Goal: Task Accomplishment & Management: Manage account settings

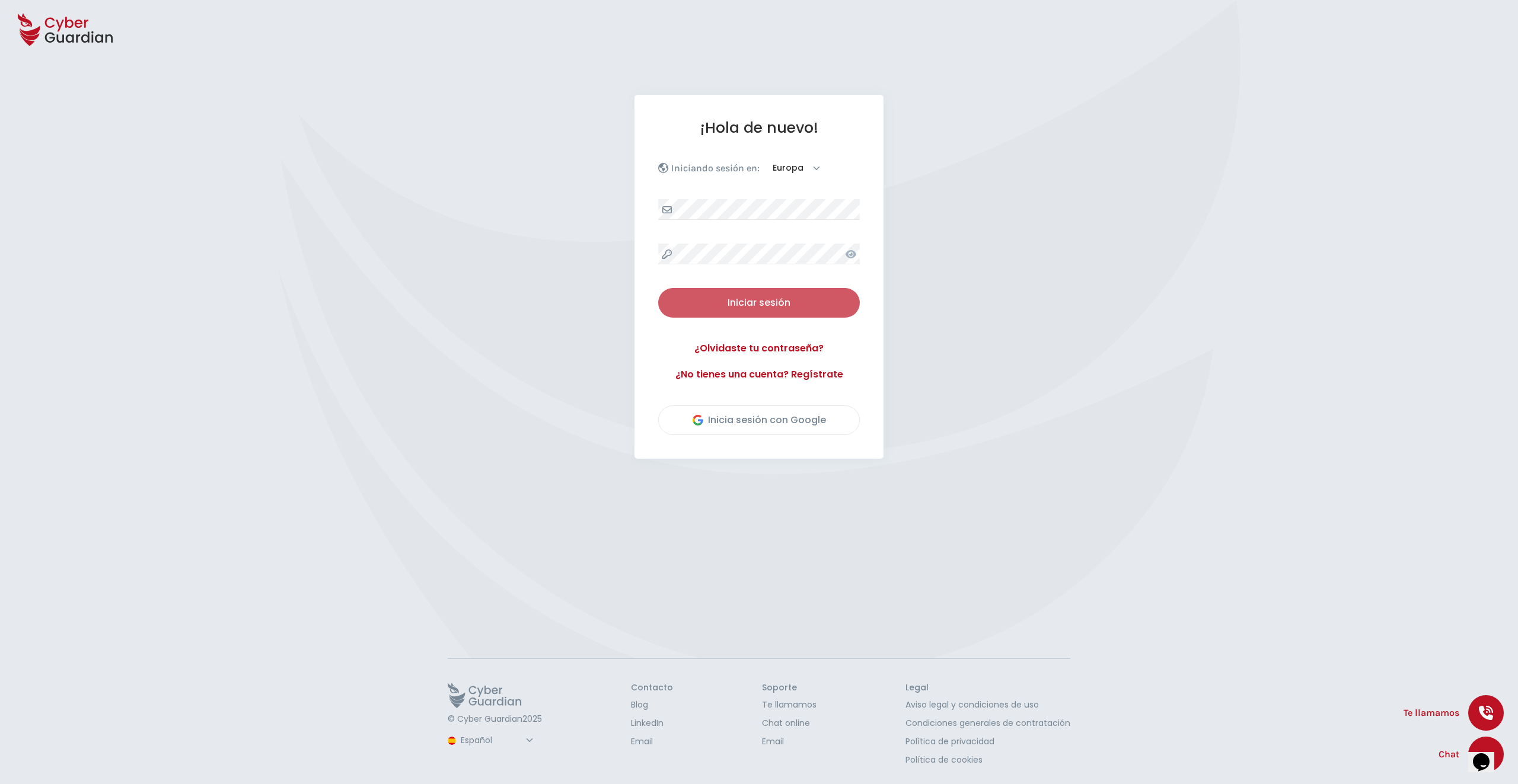
click at [755, 305] on div "Iniciar sesión" at bounding box center [759, 303] width 183 height 15
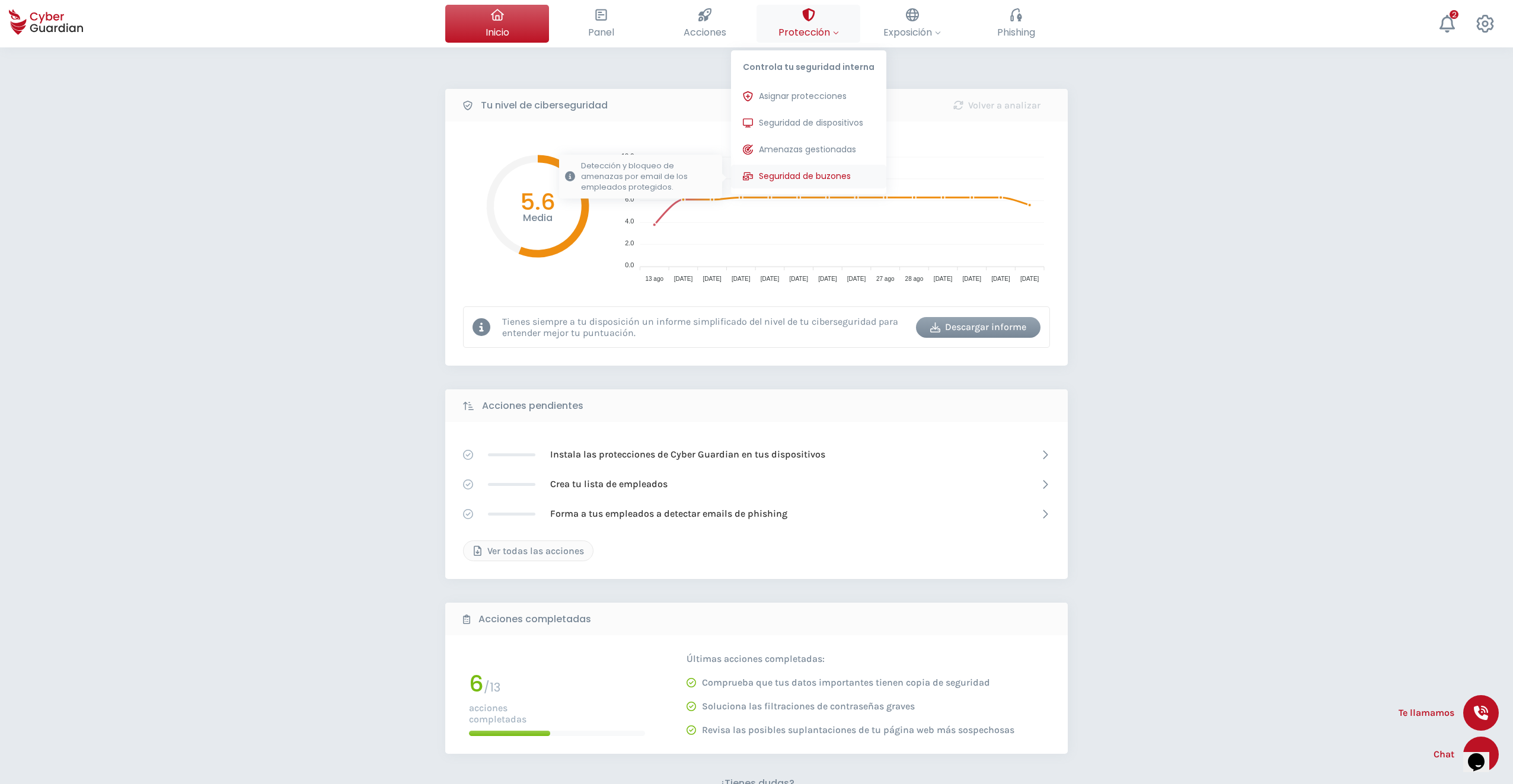
click at [810, 181] on span "Seguridad de buzones" at bounding box center [805, 176] width 92 height 13
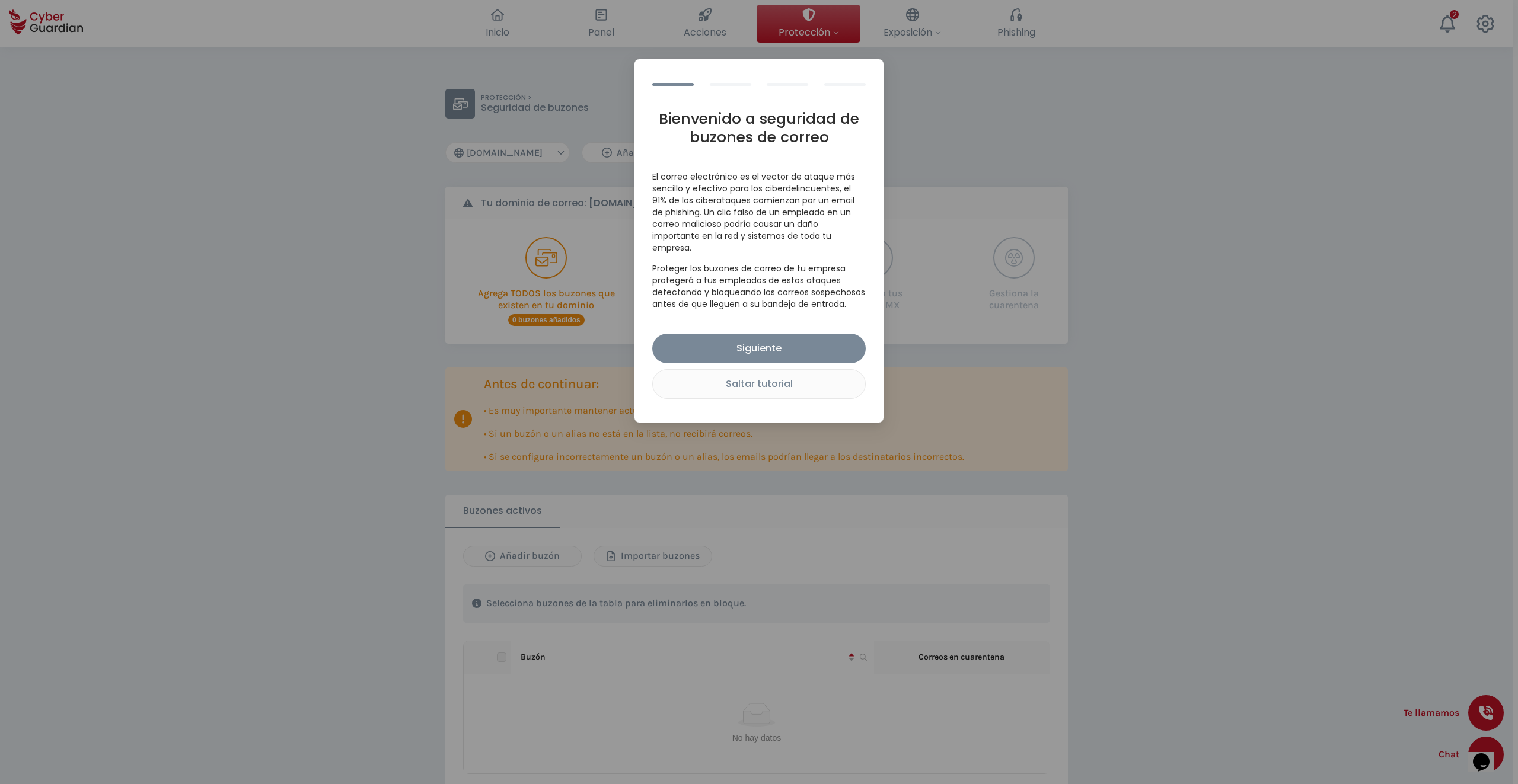
click at [998, 125] on div "Bienvenido a seguridad de buzones de correo El correo electrónico es el vector …" at bounding box center [759, 392] width 1518 height 784
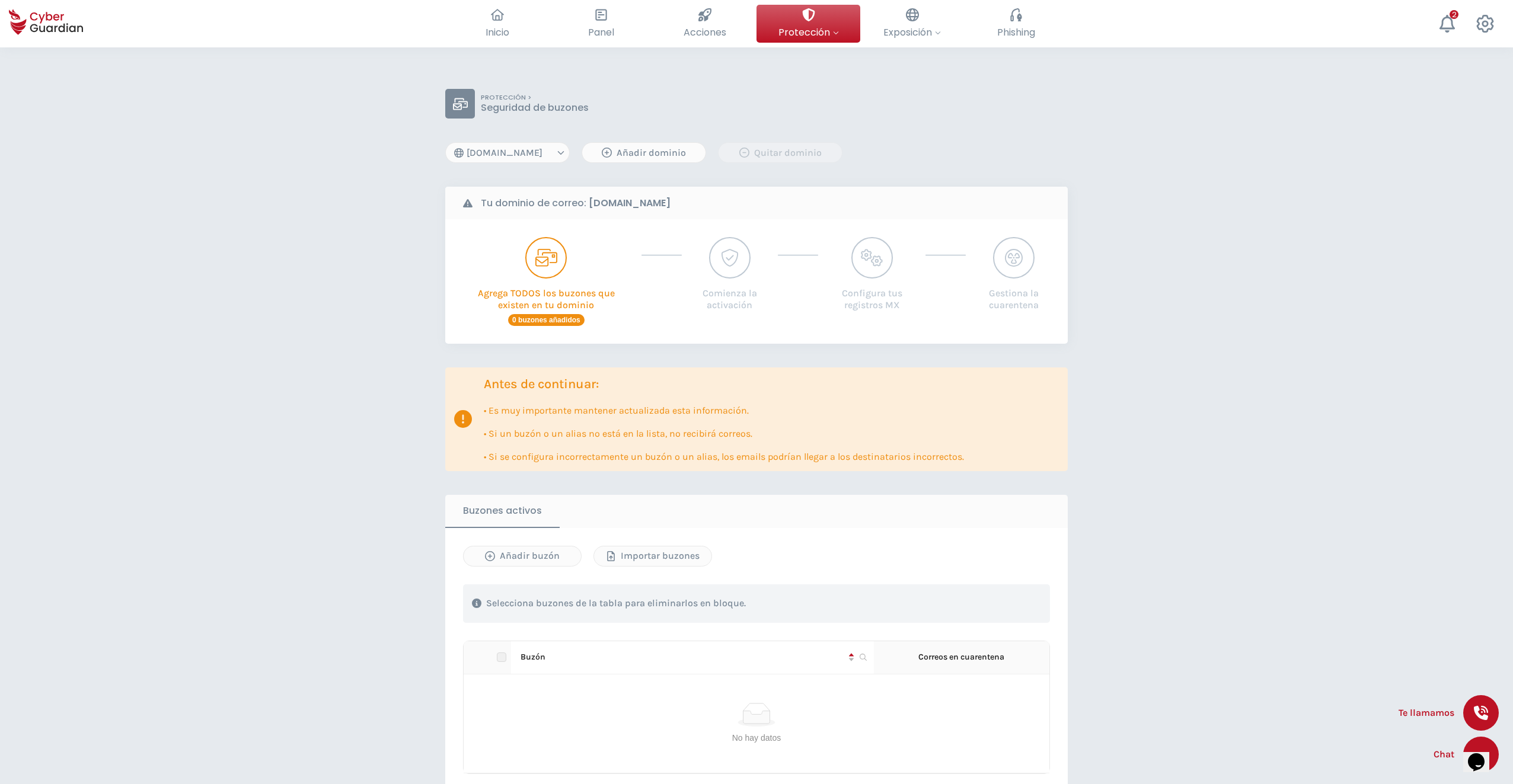
click at [534, 153] on select "[DOMAIN_NAME]" at bounding box center [508, 153] width 125 height 20
click at [533, 153] on select "[DOMAIN_NAME]" at bounding box center [508, 153] width 125 height 20
click at [549, 297] on p "Agrega TODOS los buzones que existen en tu dominio" at bounding box center [546, 296] width 175 height 34
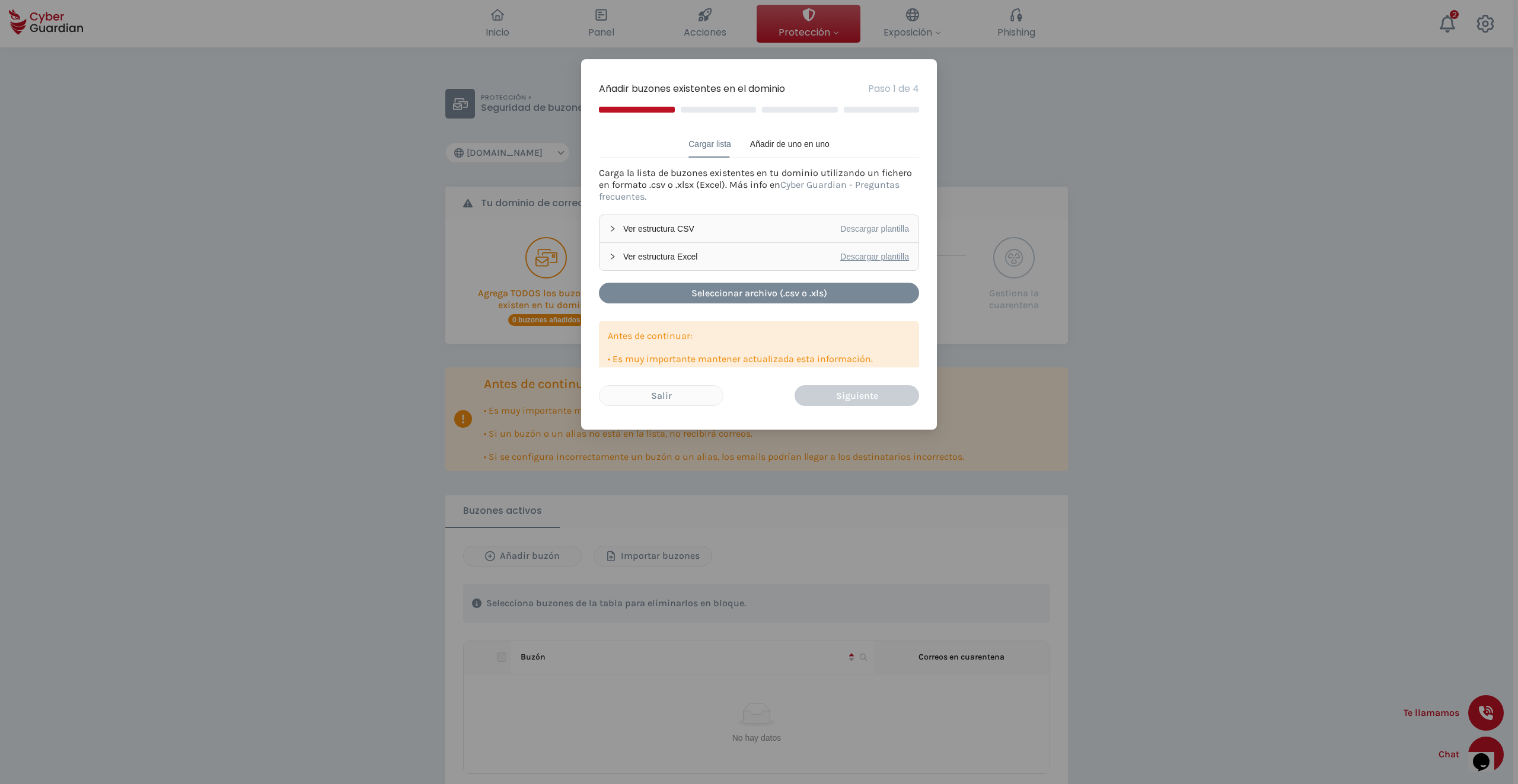
click at [877, 254] on link "Descargar plantilla" at bounding box center [875, 256] width 69 height 9
click at [747, 247] on div "Ver estructura Excel Descargar plantilla" at bounding box center [759, 257] width 319 height 27
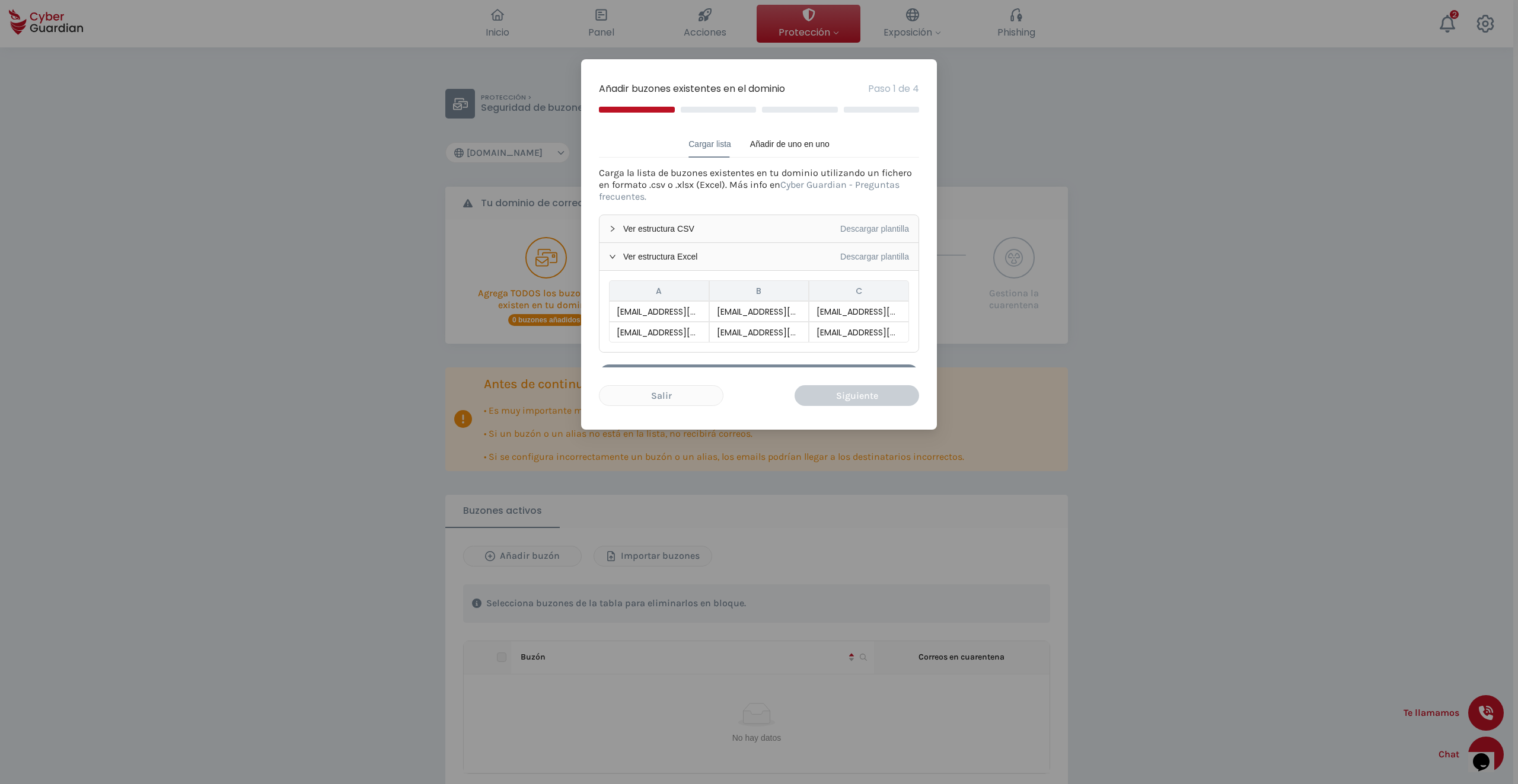
scroll to position [59, 0]
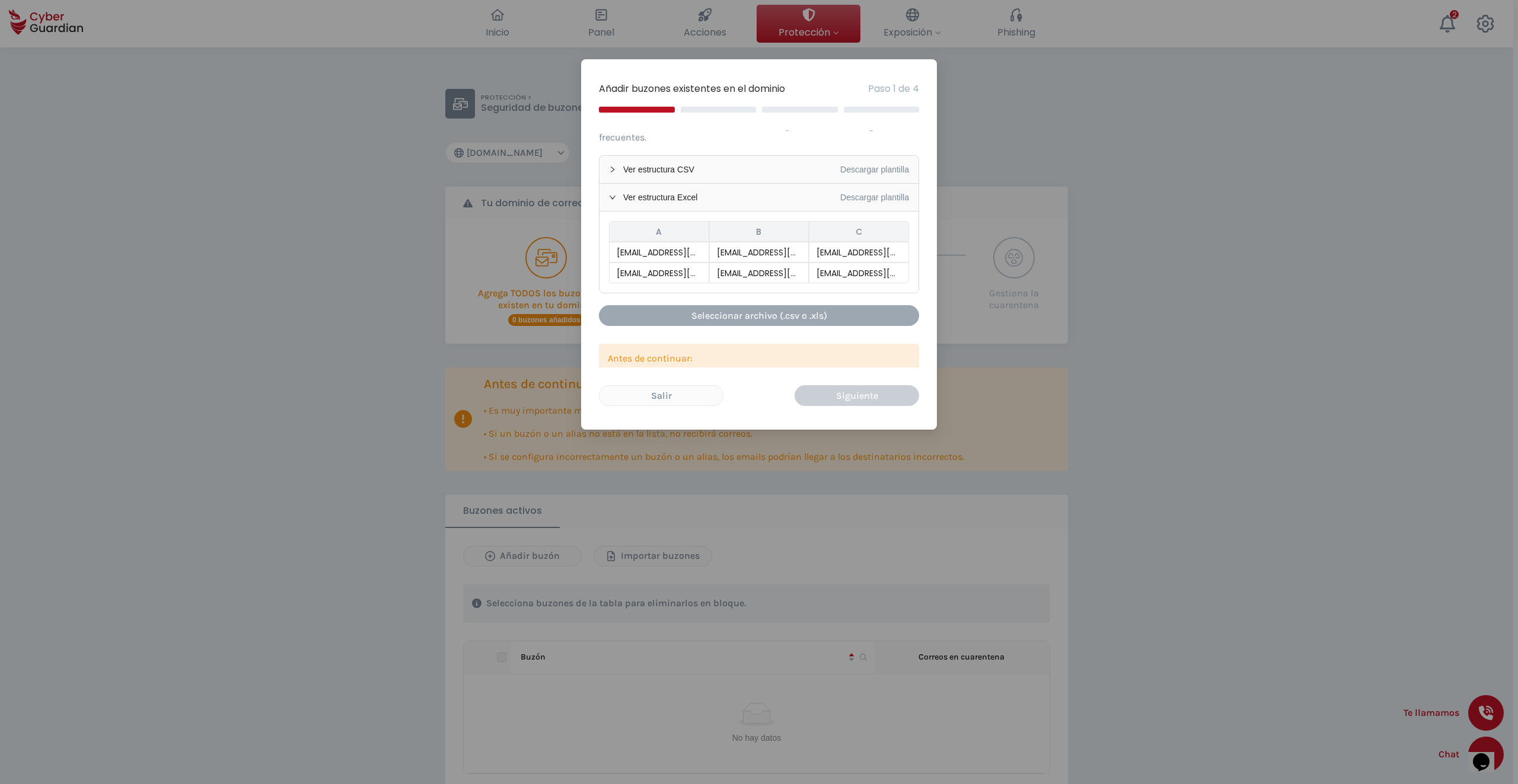
click at [771, 314] on div "Seleccionar archivo (.csv o .xls)" at bounding box center [759, 315] width 302 height 15
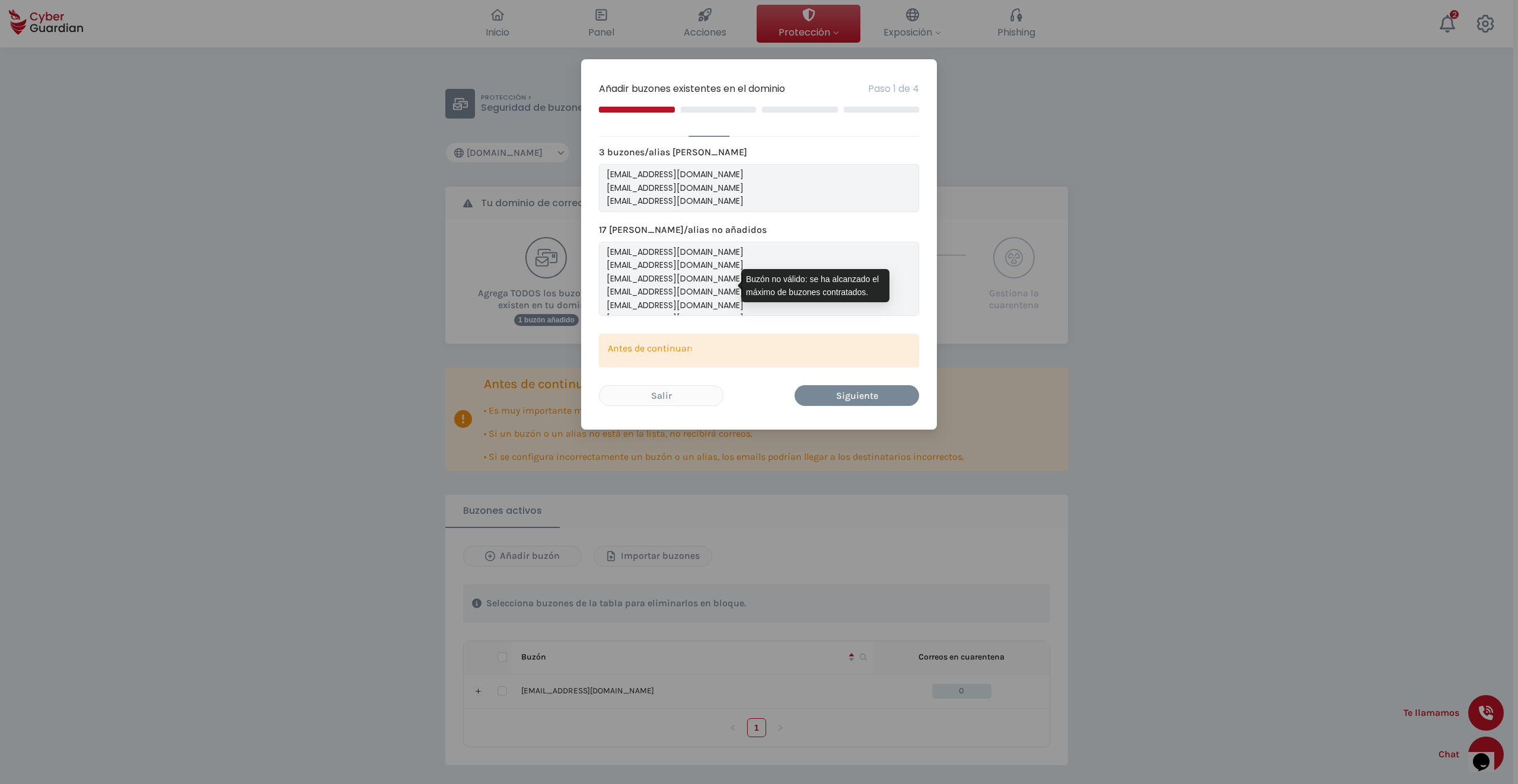
scroll to position [0, 0]
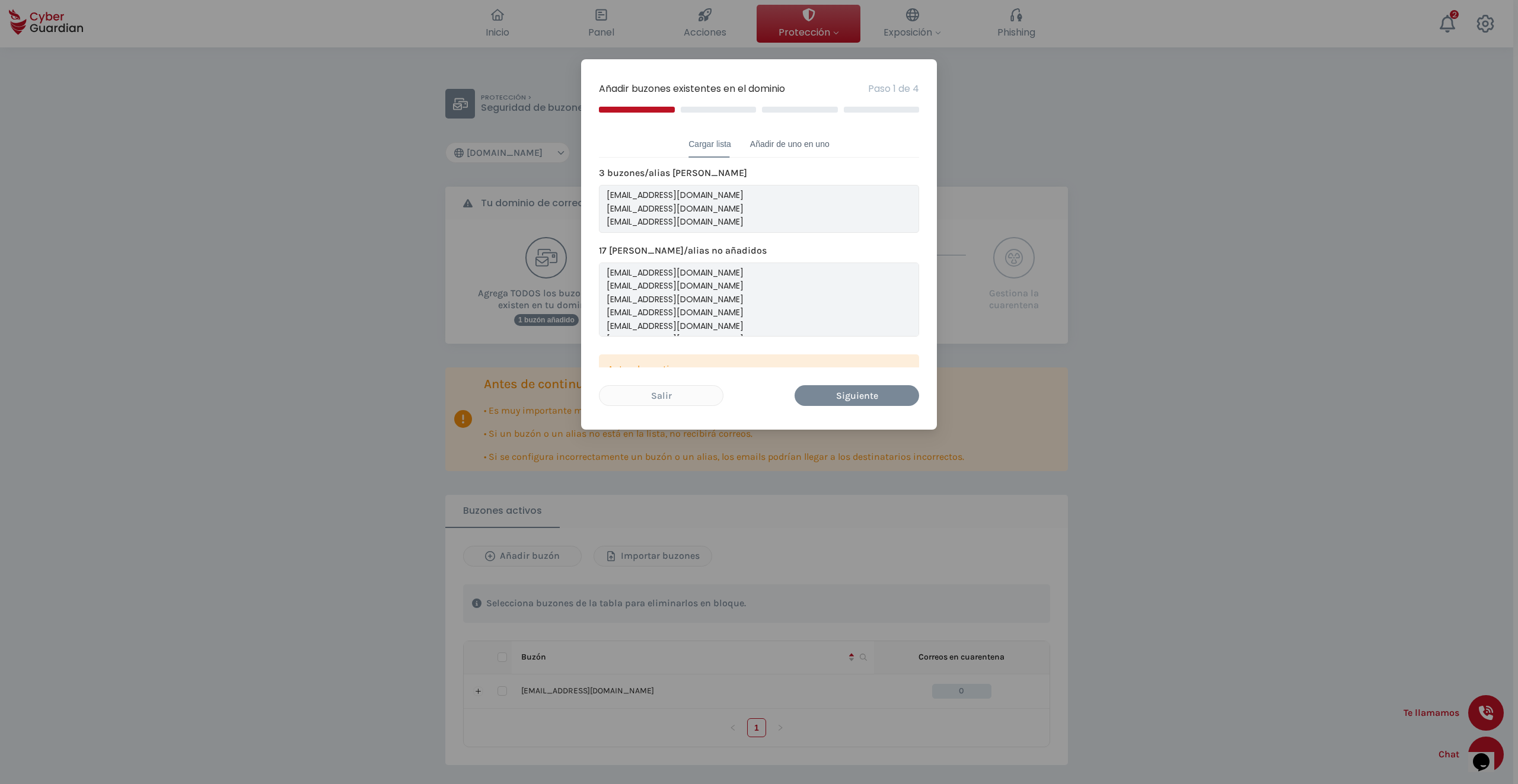
click at [759, 145] on div "Añadir de uno en uno" at bounding box center [789, 143] width 79 height 13
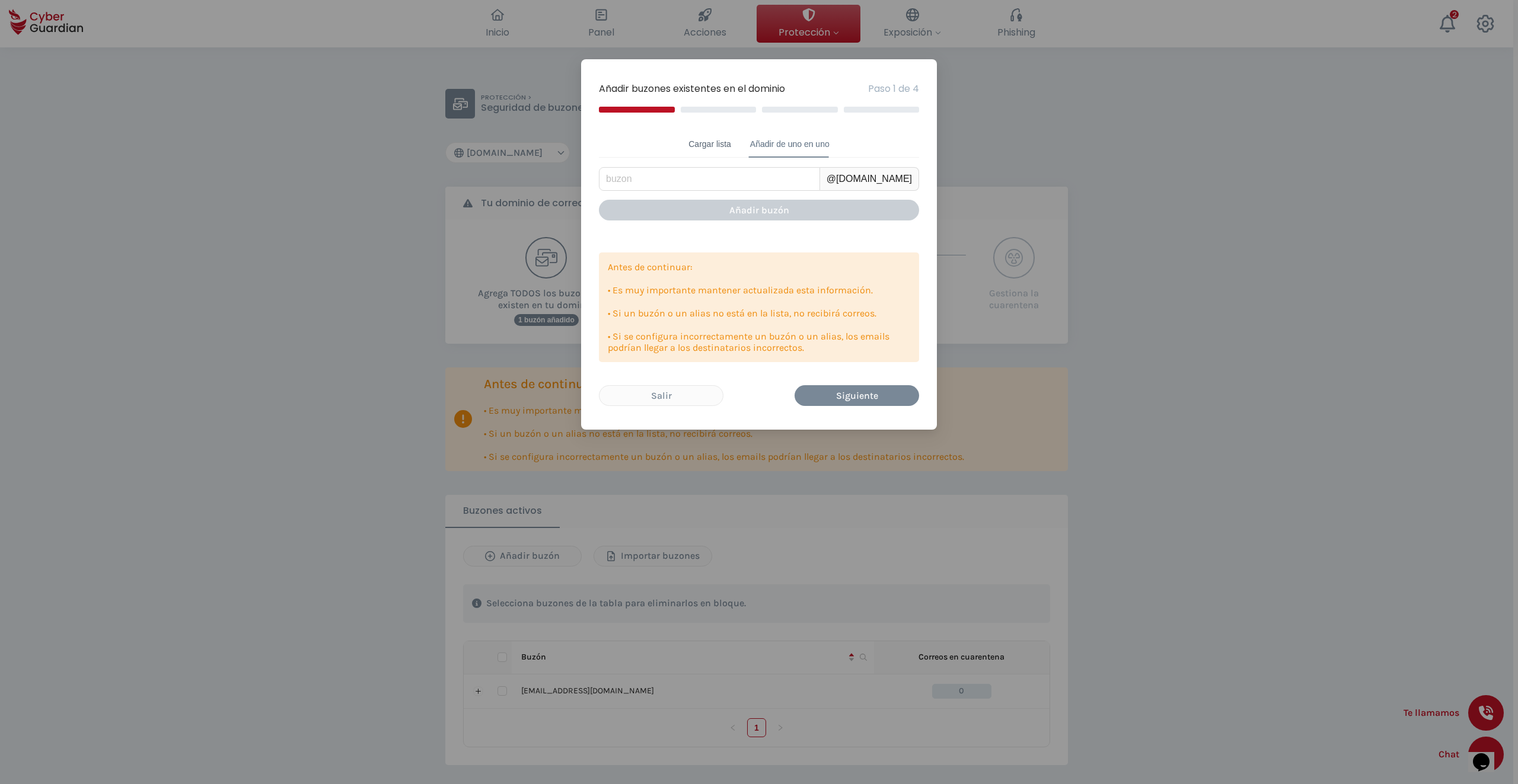
click at [712, 142] on div "Cargar lista" at bounding box center [710, 143] width 43 height 13
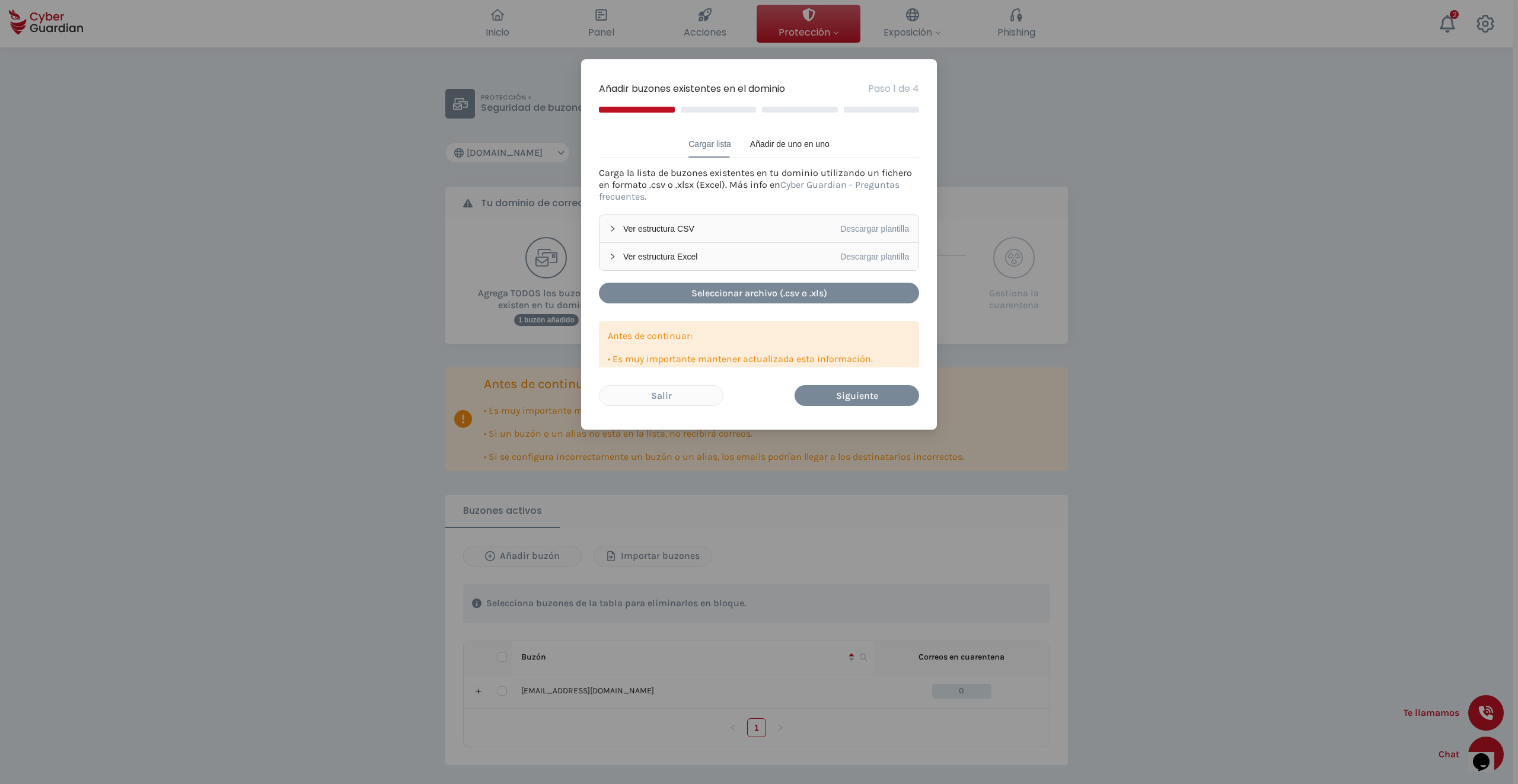
click at [745, 199] on p "Carga la lista de buzones existentes en tu dominio utilizando un fichero en for…" at bounding box center [759, 185] width 320 height 36
click at [738, 293] on div "Seleccionar archivo (.csv o .xls)" at bounding box center [759, 293] width 302 height 15
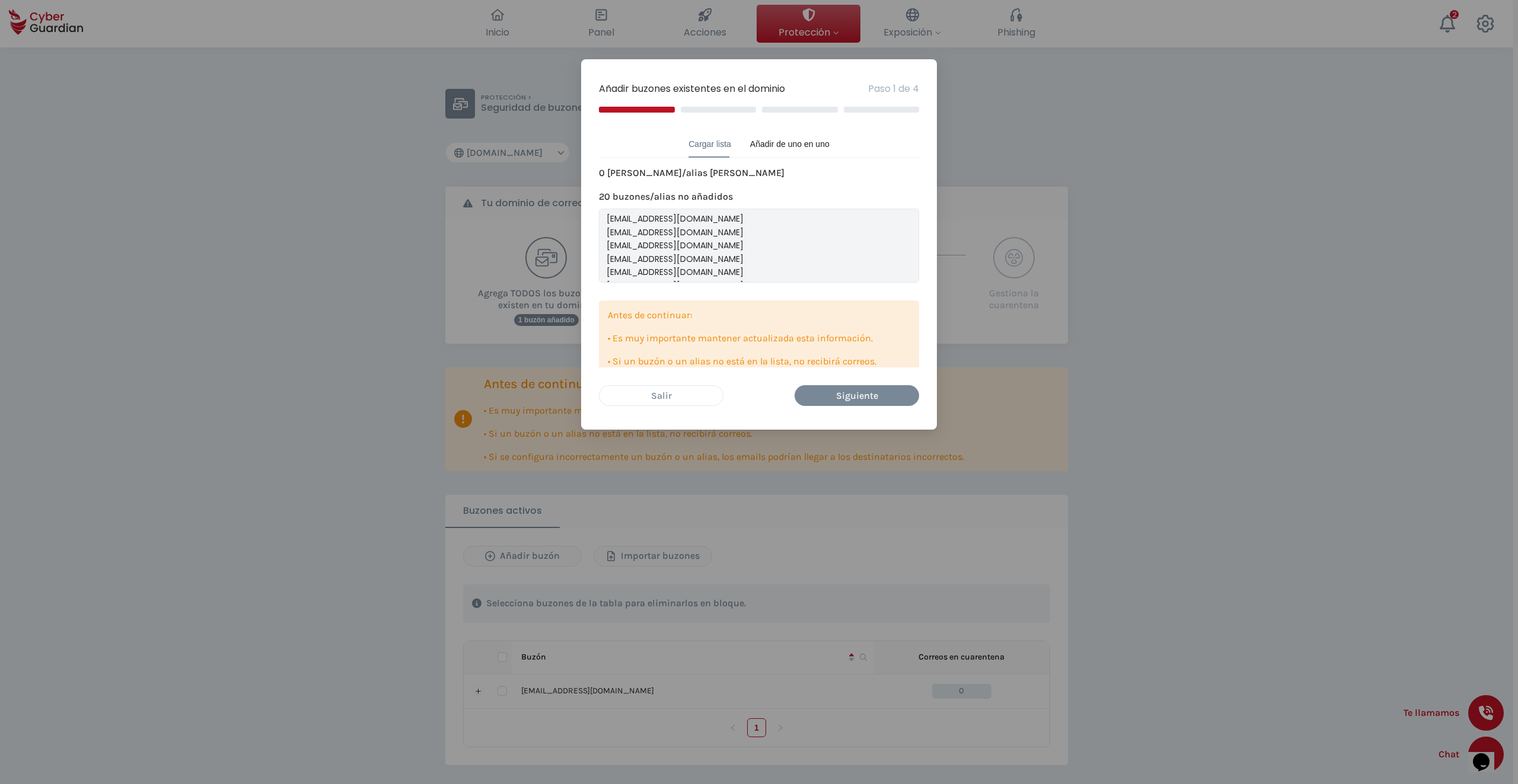
click at [662, 396] on div "Salir" at bounding box center [661, 395] width 106 height 15
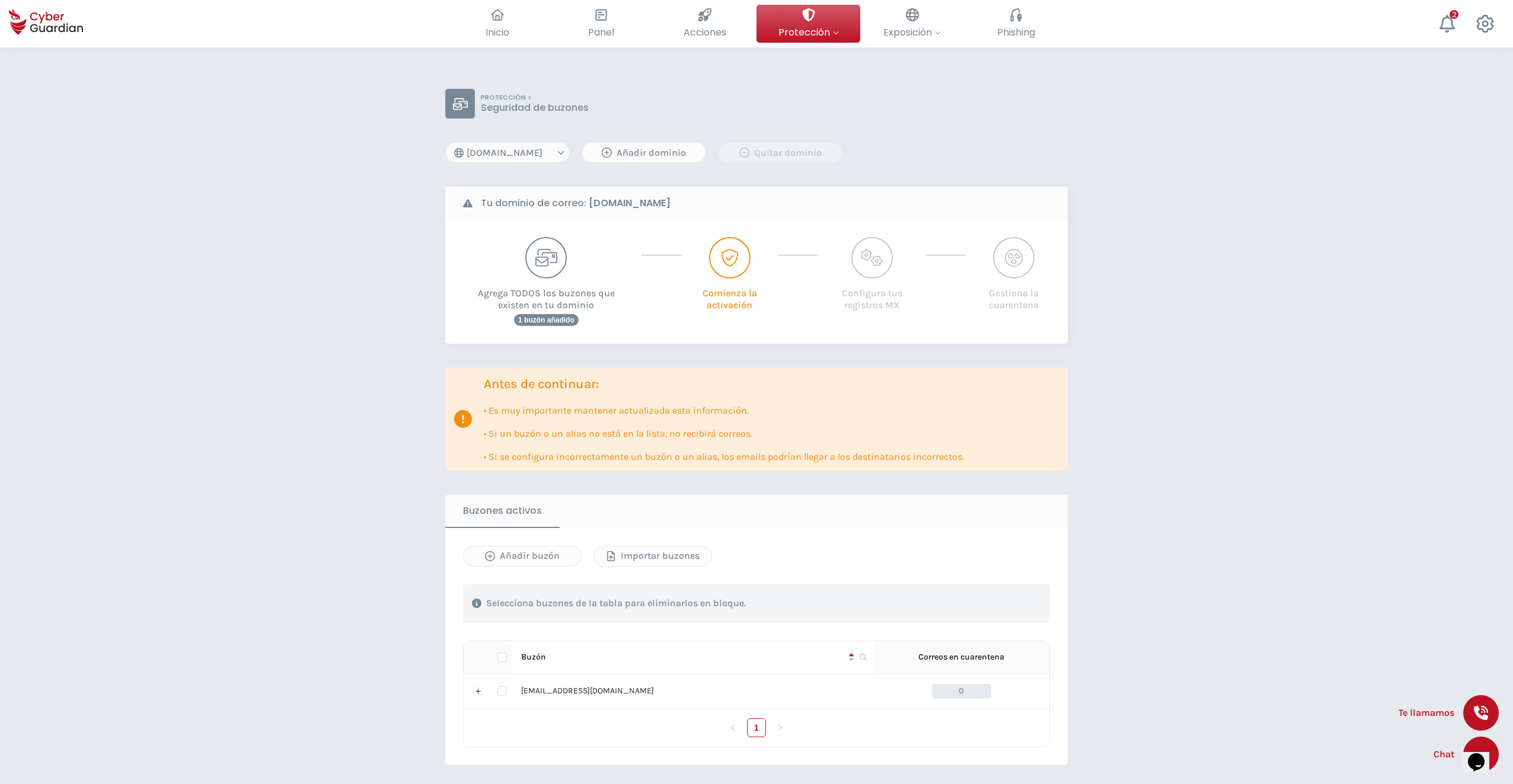
drag, startPoint x: 629, startPoint y: 151, endPoint x: 553, endPoint y: 131, distance: 78.6
click at [631, 111] on div "PROTECCIÓN > Seguridad de buzones [DOMAIN_NAME] Añadir dominio Quitar dominio T…" at bounding box center [757, 461] width 623 height 745
click at [510, 158] on select "[DOMAIN_NAME]" at bounding box center [508, 153] width 125 height 20
click at [547, 305] on p "Agrega TODOS los buzones que existen en tu dominio" at bounding box center [546, 296] width 175 height 34
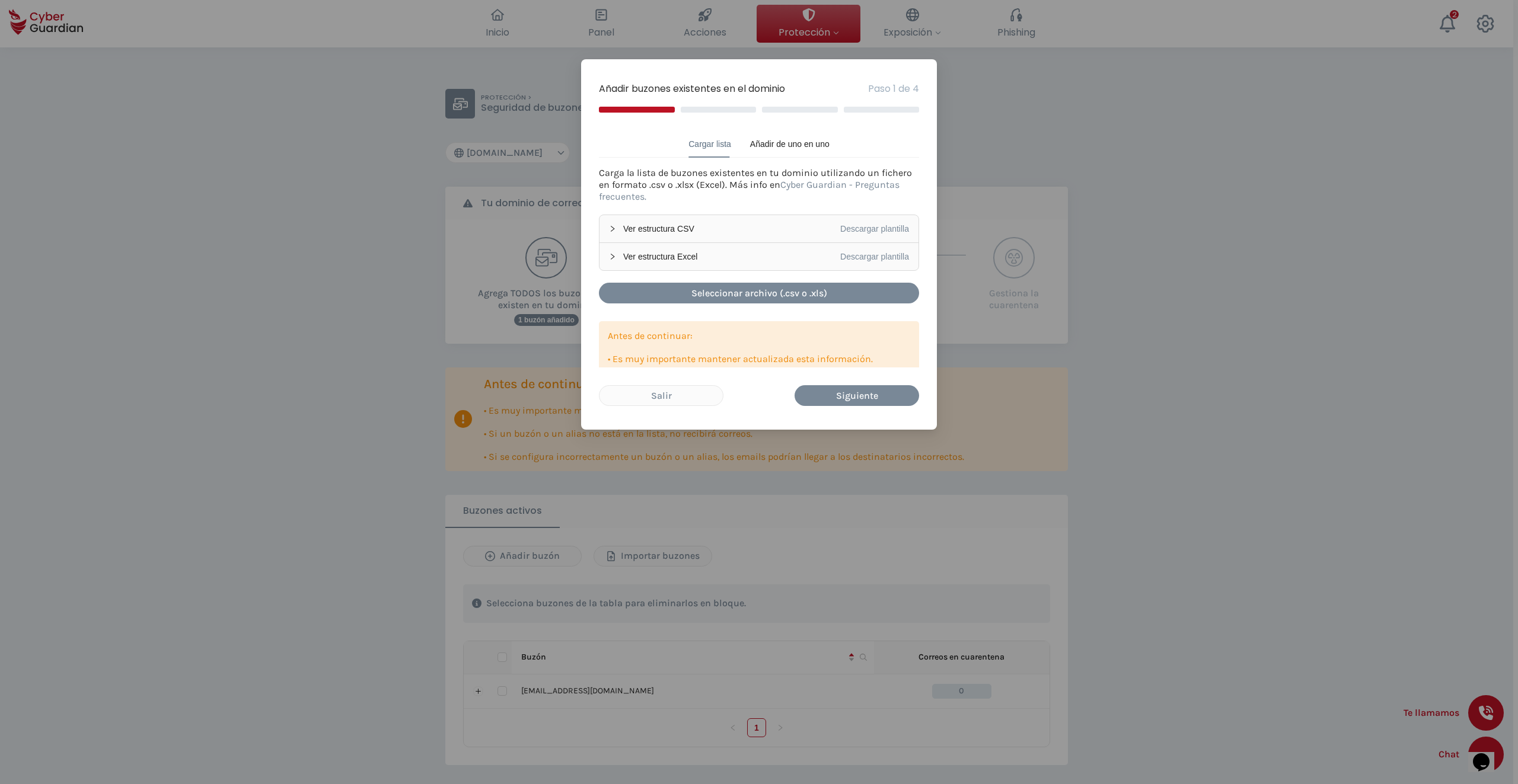
click at [656, 255] on span "Ver estructura Excel" at bounding box center [731, 256] width 217 height 13
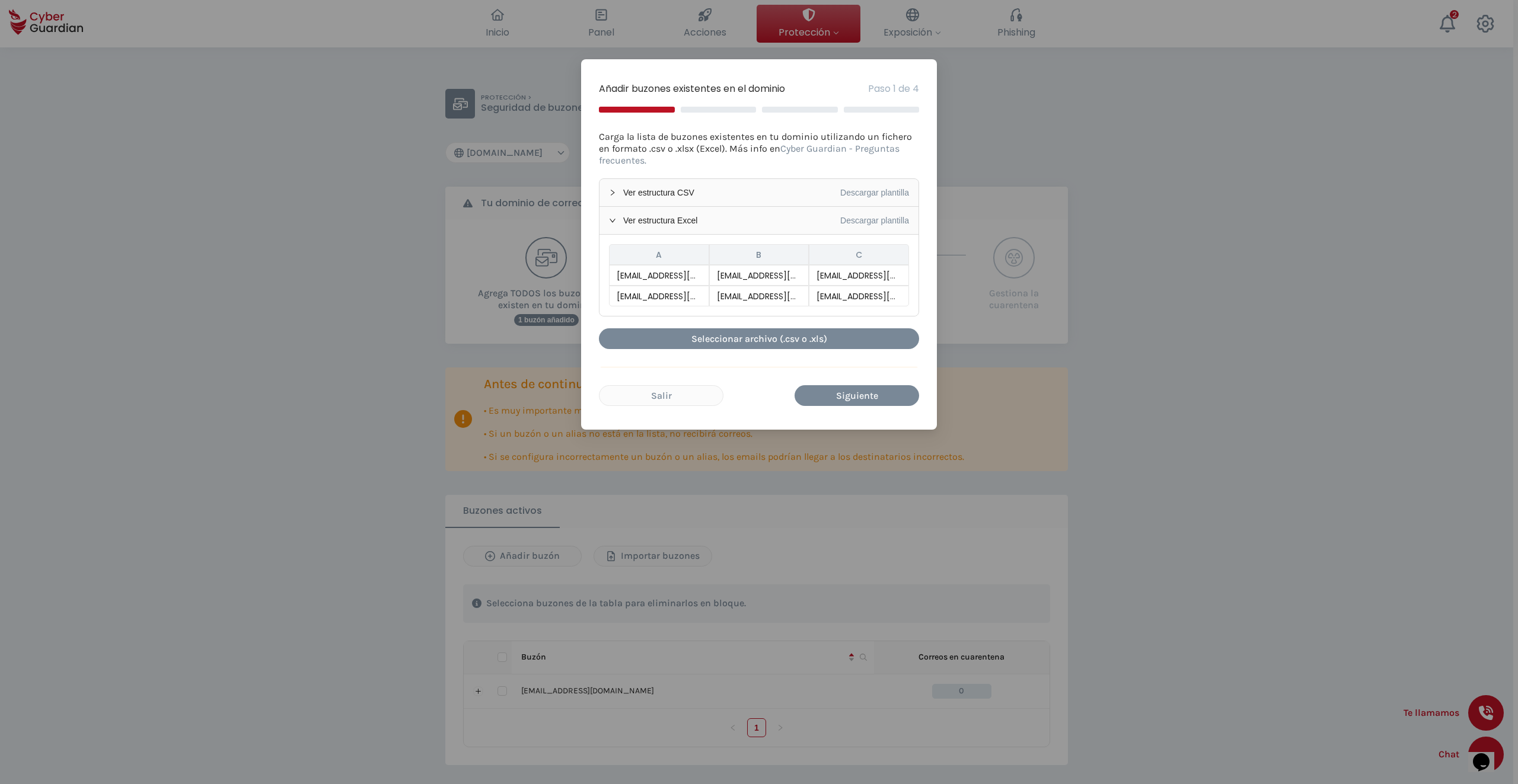
scroll to position [145, 0]
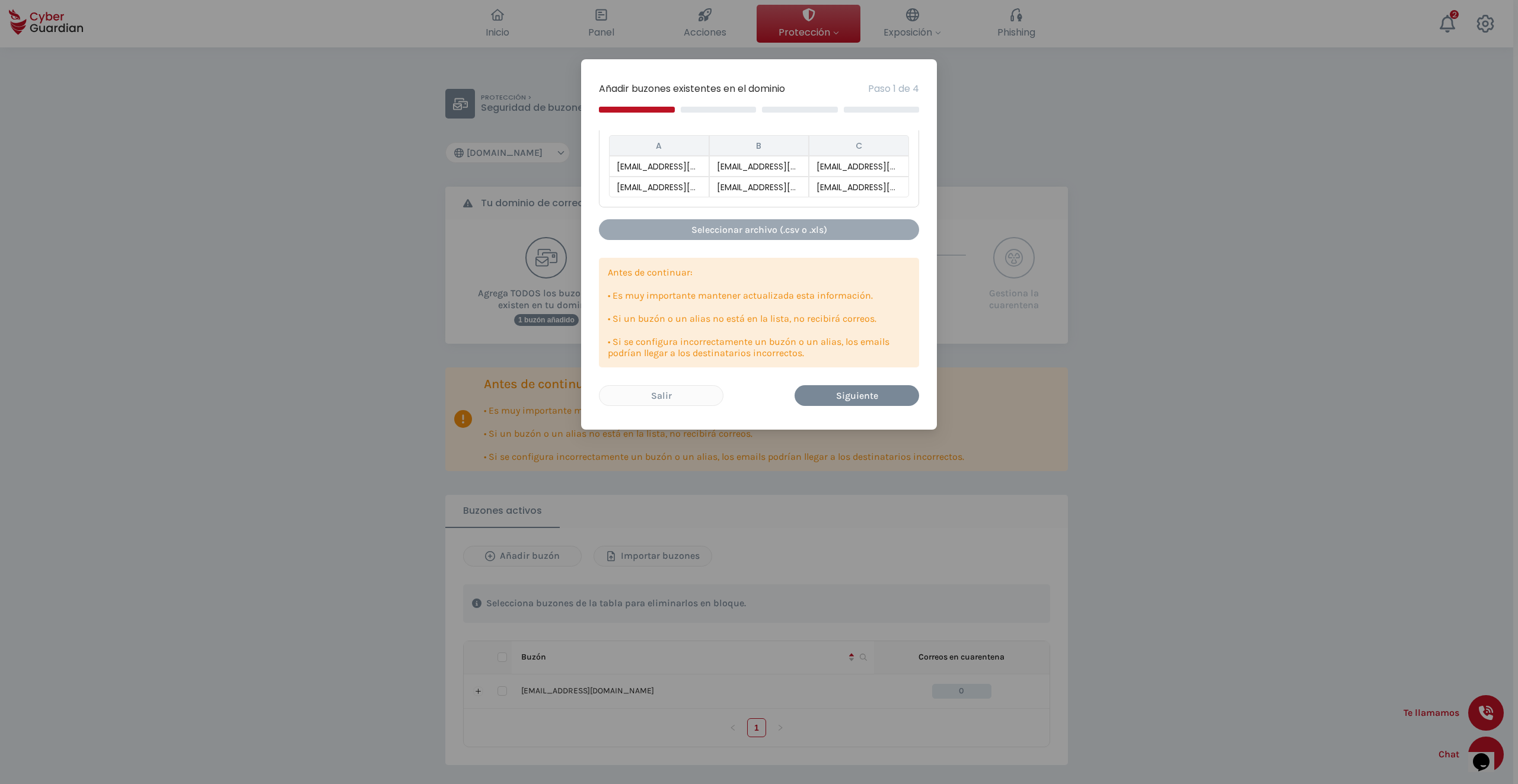
click at [743, 229] on div "Seleccionar archivo (.csv o .xls)" at bounding box center [759, 229] width 302 height 15
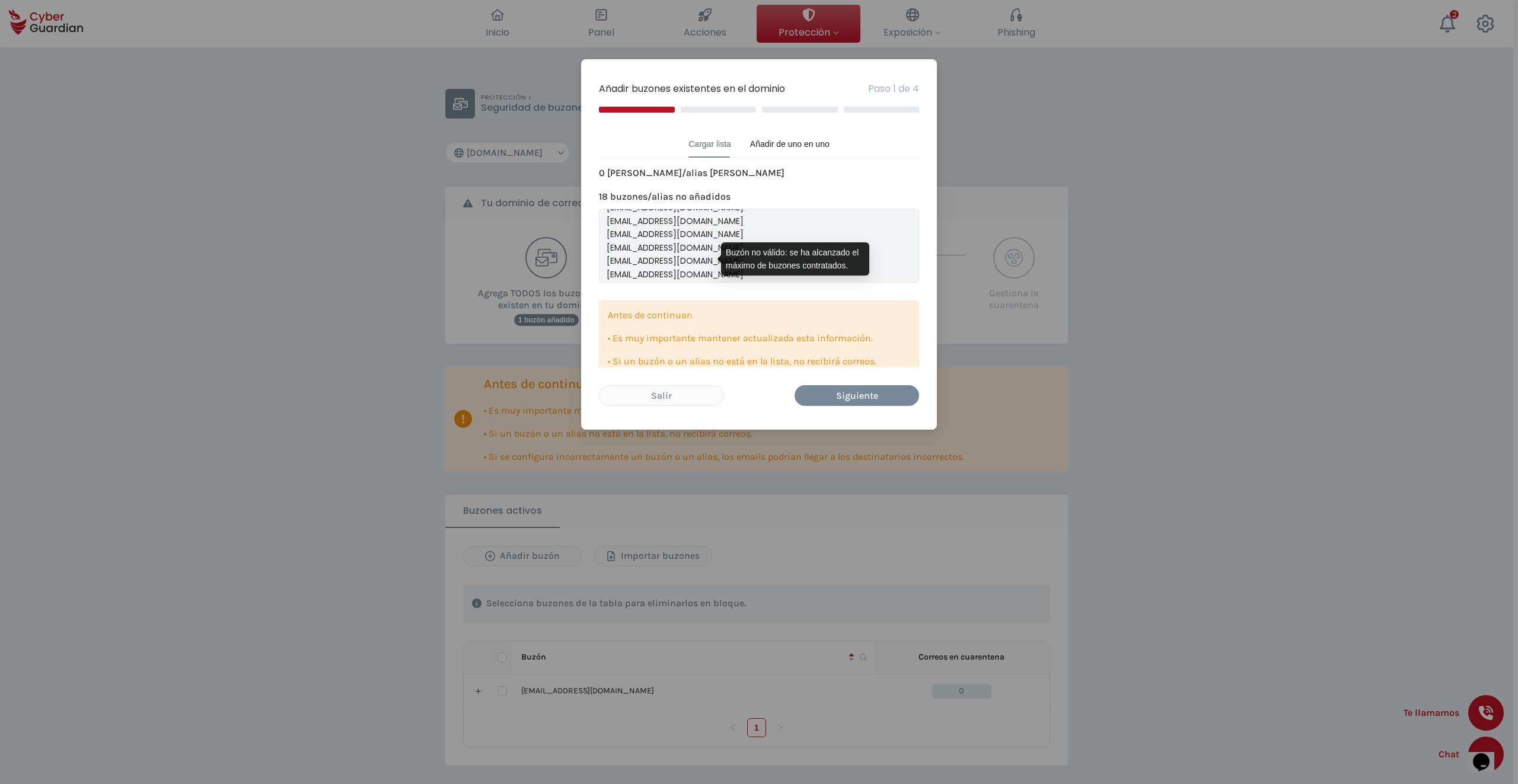
scroll to position [0, 0]
click at [683, 393] on div "Salir" at bounding box center [661, 395] width 106 height 15
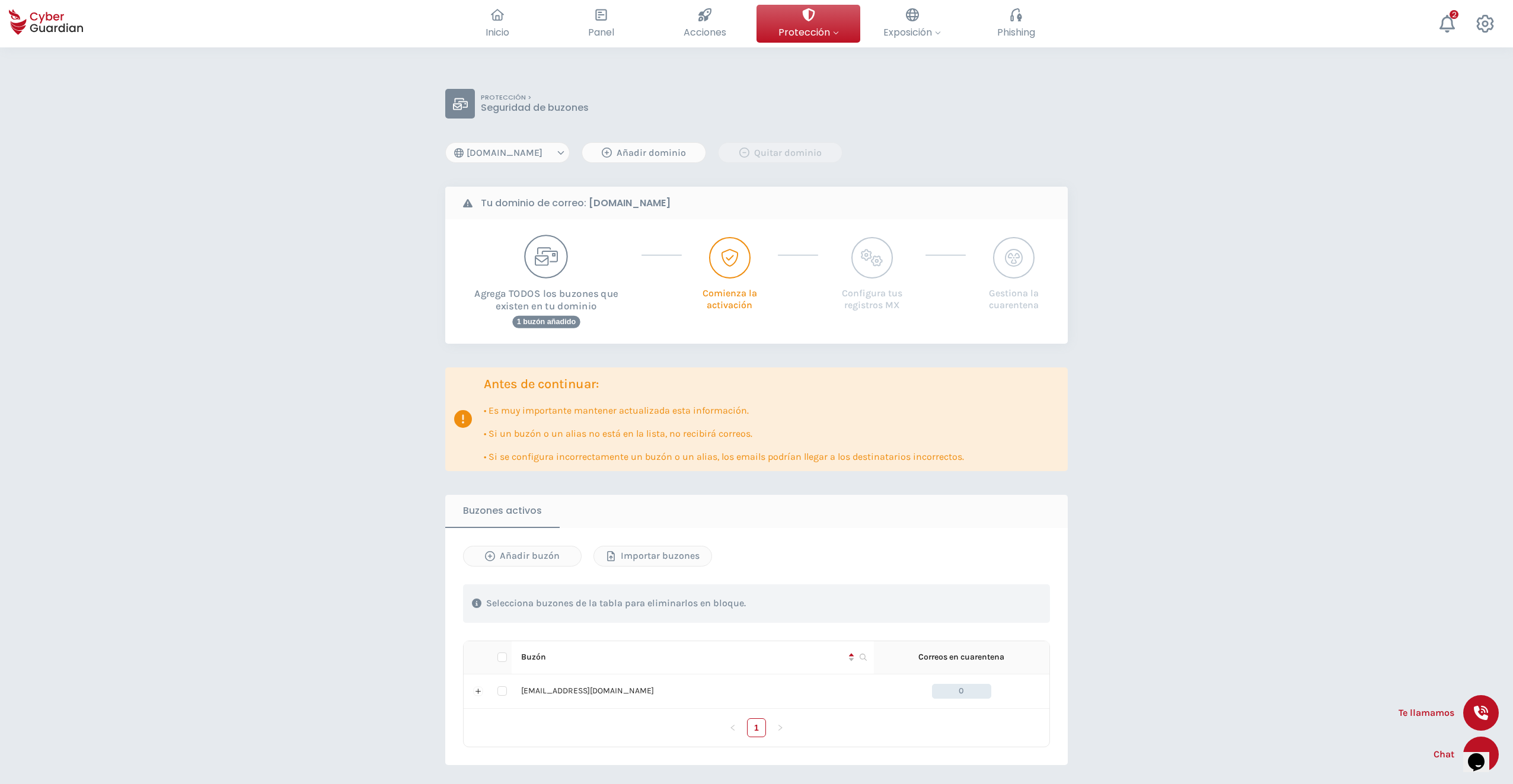
click at [543, 320] on span "1 buzón añadido" at bounding box center [545, 322] width 67 height 13
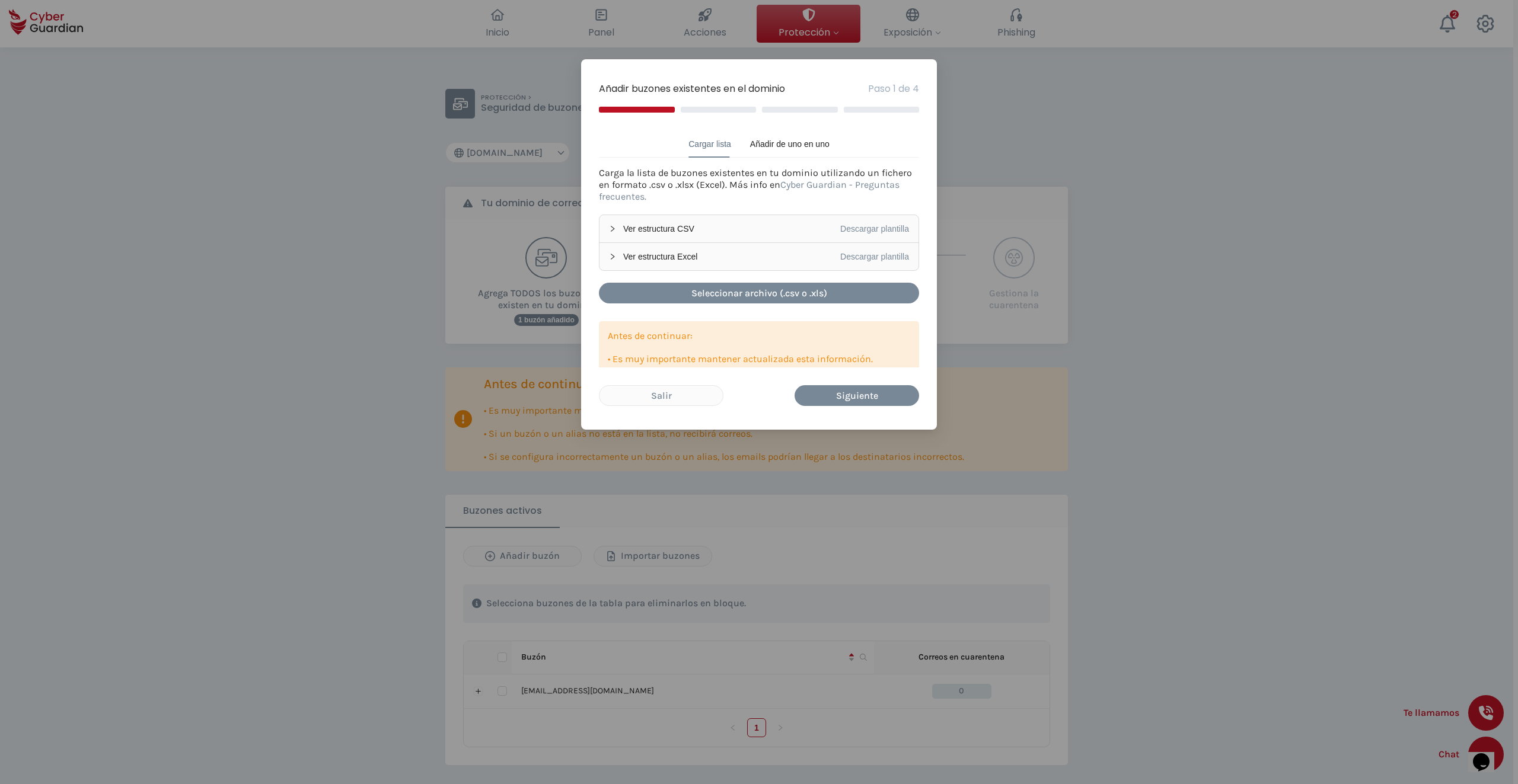
drag, startPoint x: 681, startPoint y: 288, endPoint x: 658, endPoint y: 247, distance: 47.0
click at [697, 256] on div "Carga la lista de buzones existentes en tu dominio utilizando un fichero en for…" at bounding box center [759, 235] width 320 height 136
click at [664, 226] on span "Ver estructura CSV" at bounding box center [731, 229] width 217 height 13
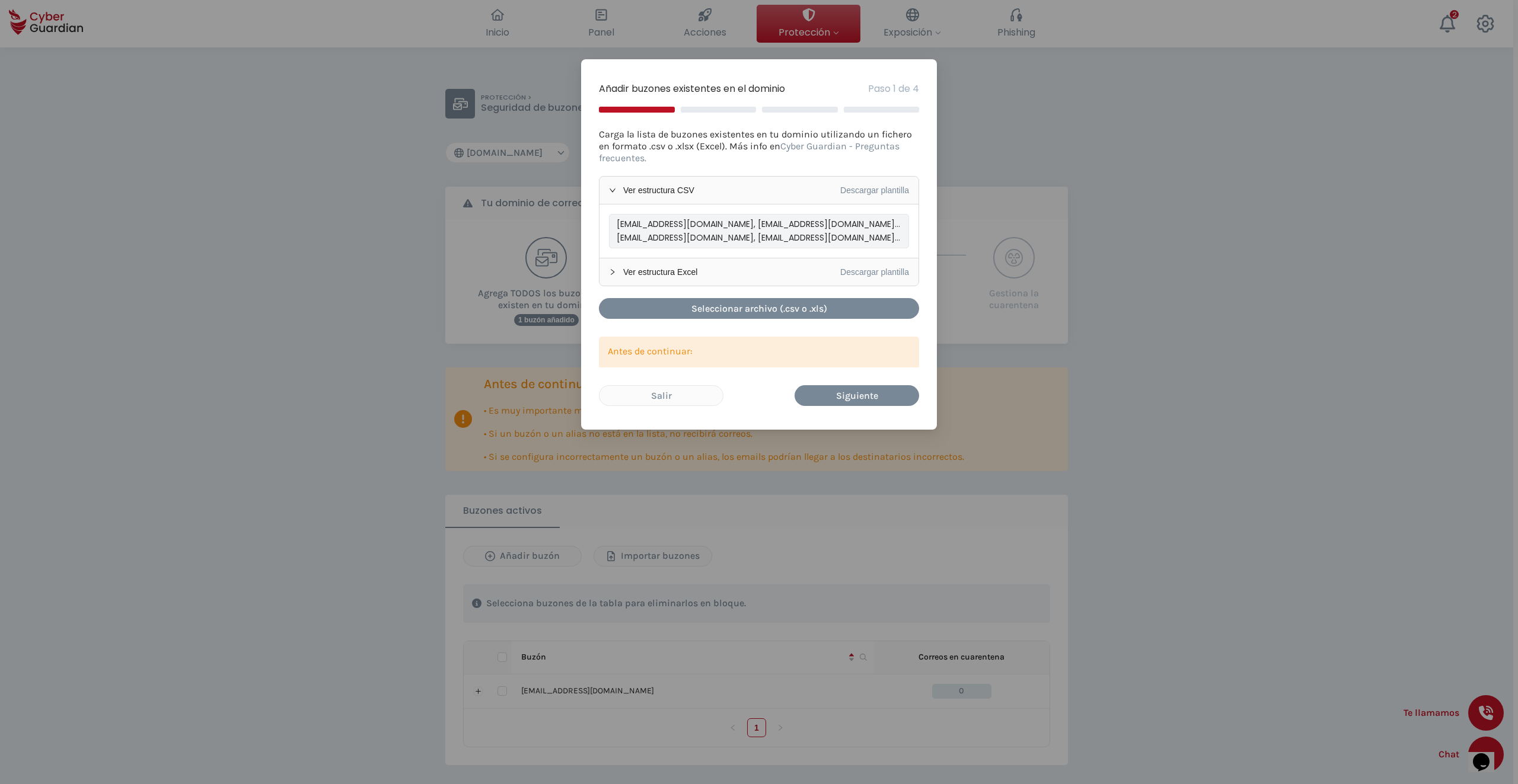
scroll to position [59, 0]
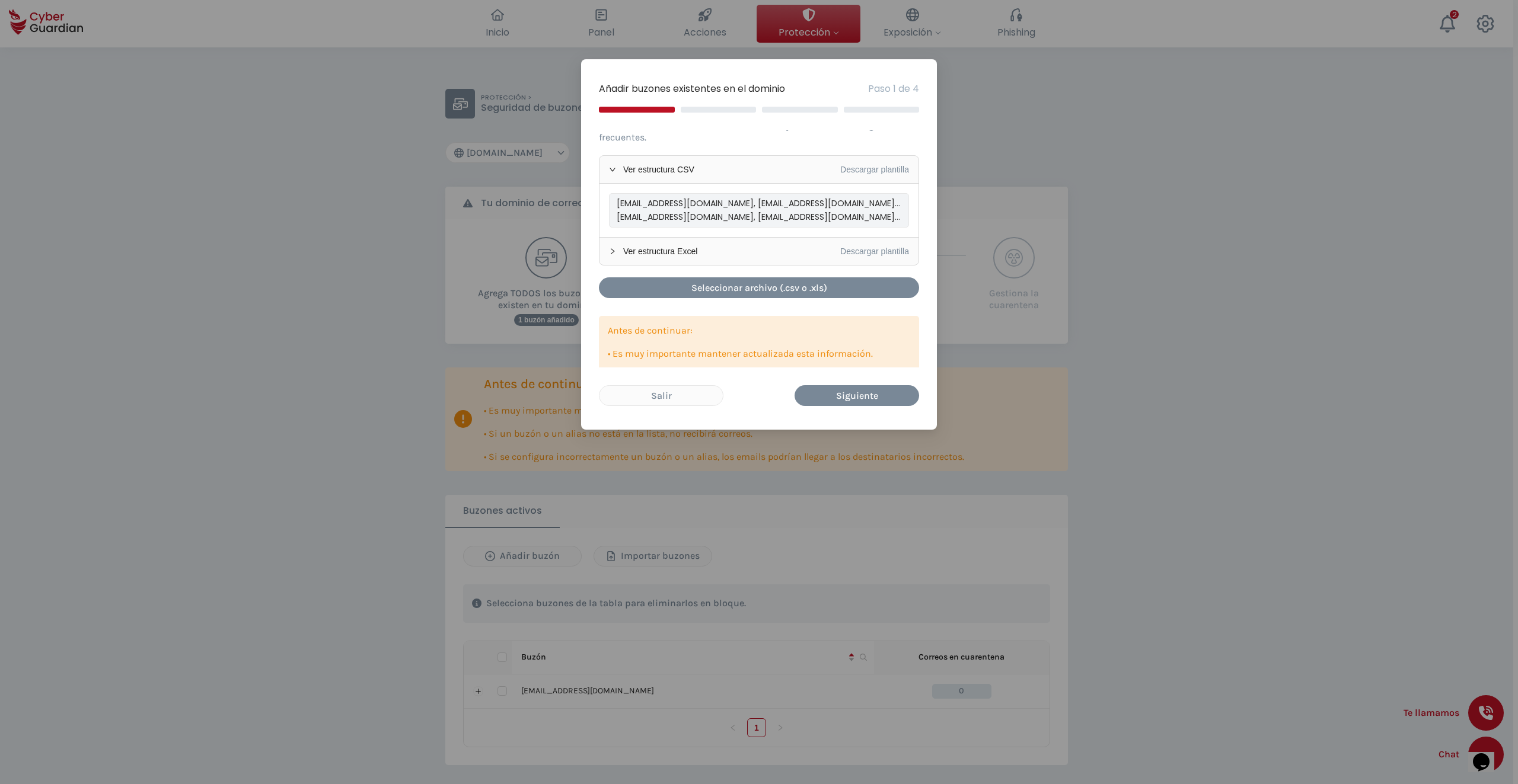
click at [667, 251] on span "Ver estructura Excel" at bounding box center [731, 251] width 217 height 13
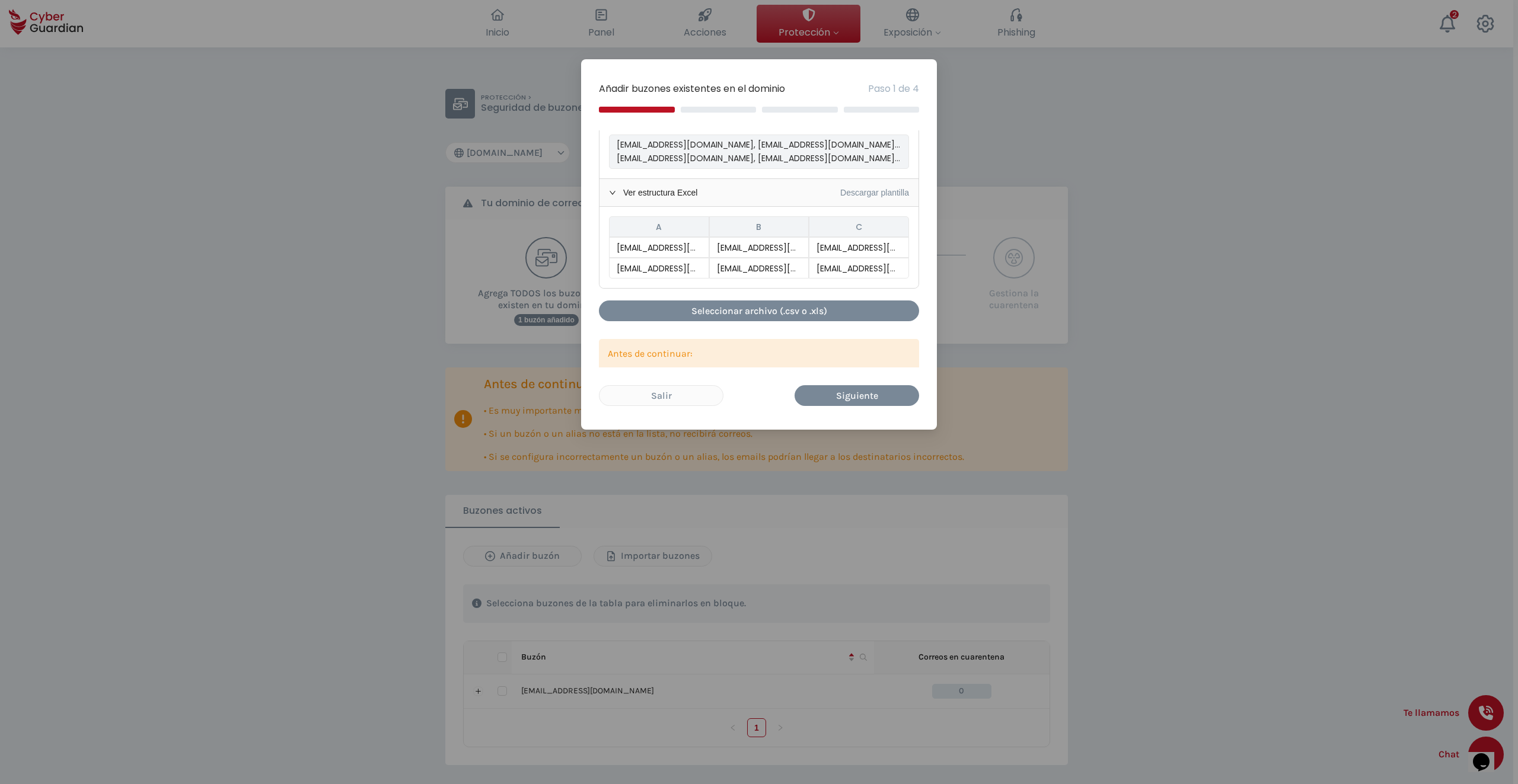
scroll to position [119, 0]
click at [868, 195] on link "Descargar plantilla" at bounding box center [875, 192] width 69 height 9
click at [785, 309] on div "Seleccionar archivo (.csv o .xls)" at bounding box center [759, 310] width 302 height 15
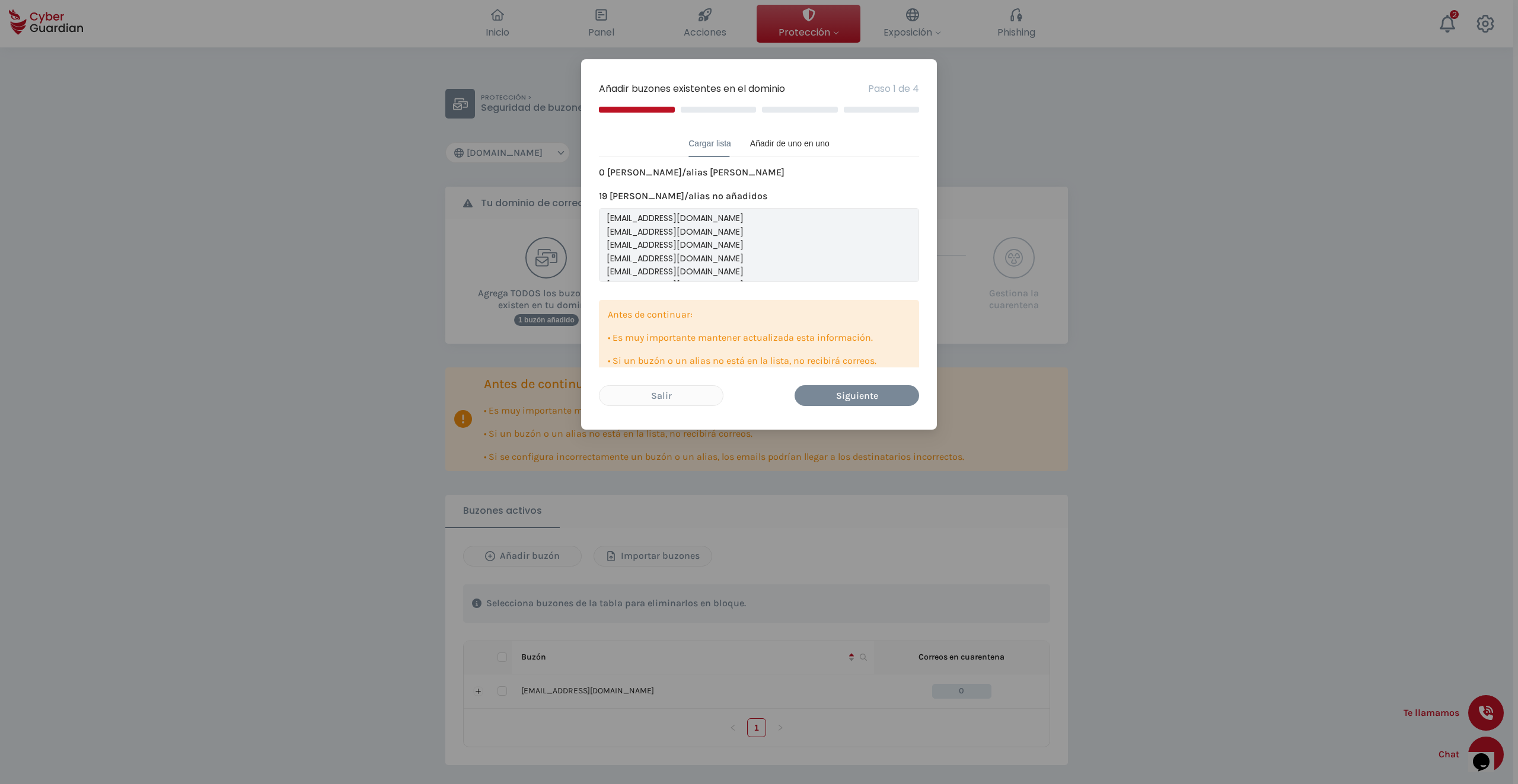
scroll to position [0, 0]
click at [778, 147] on div "Añadir de uno en uno" at bounding box center [789, 143] width 79 height 13
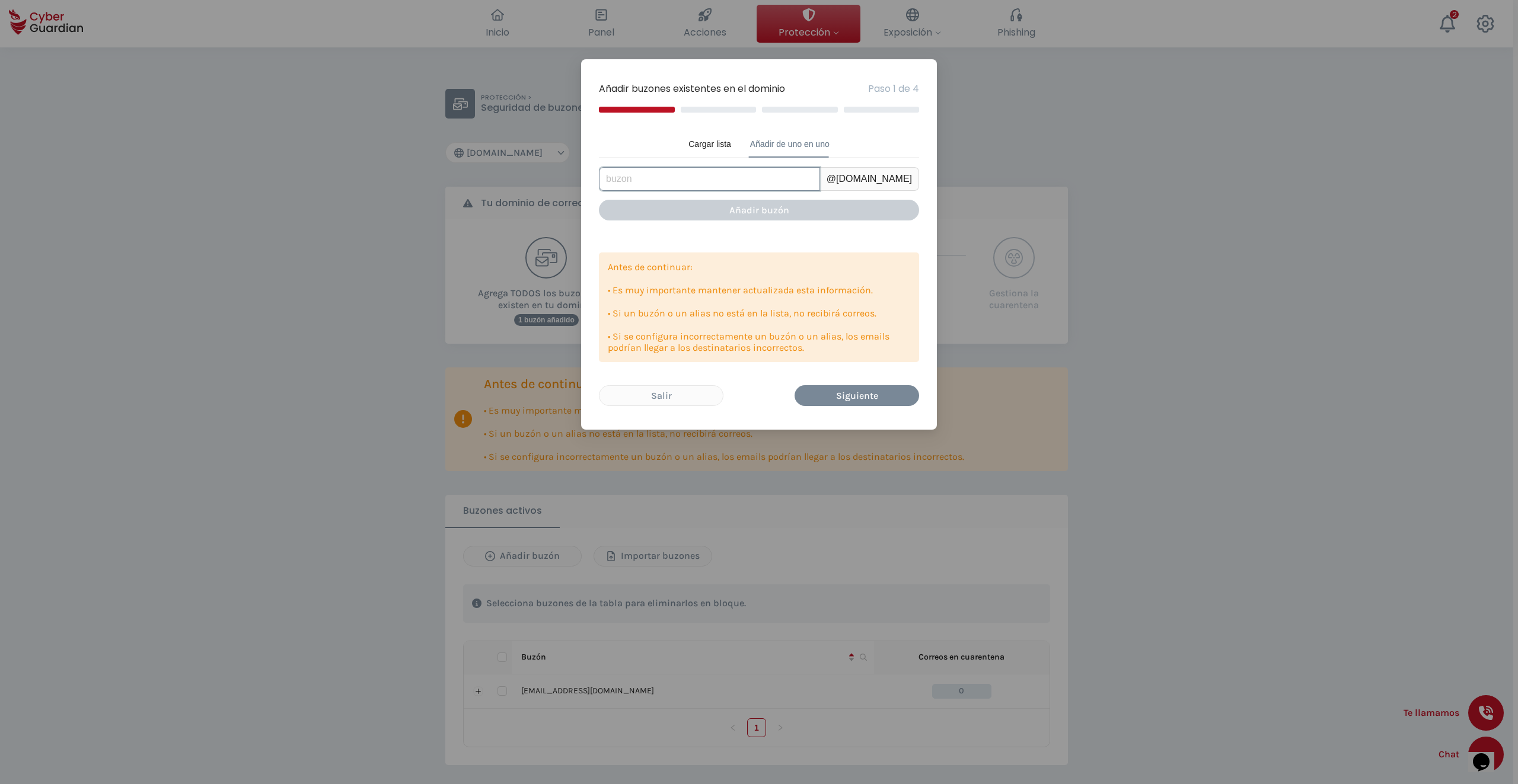
click at [679, 175] on input "text" at bounding box center [709, 179] width 221 height 24
click at [711, 139] on div "Cargar lista" at bounding box center [710, 143] width 43 height 13
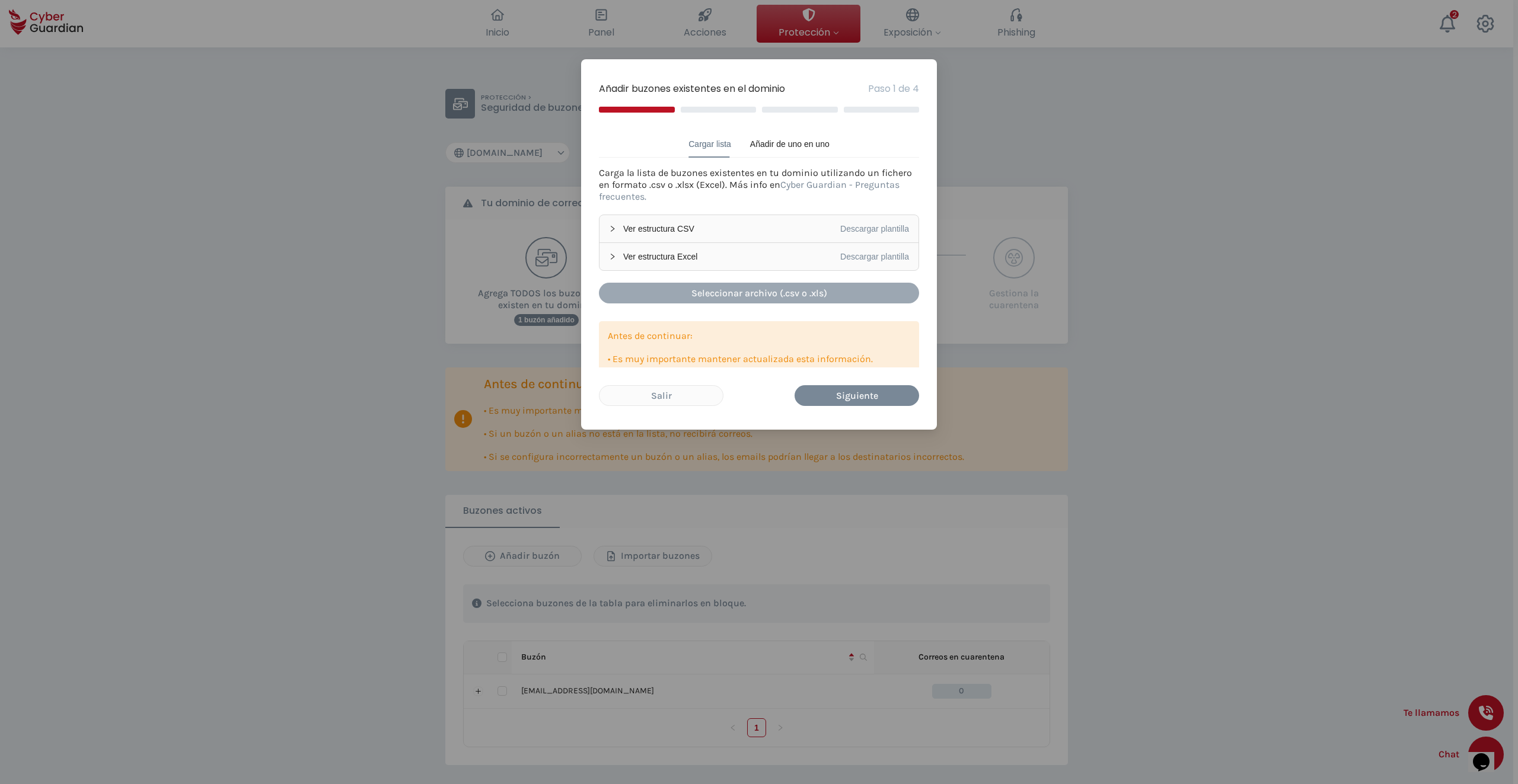
click at [722, 291] on div "Seleccionar archivo (.csv o .xls)" at bounding box center [759, 293] width 302 height 15
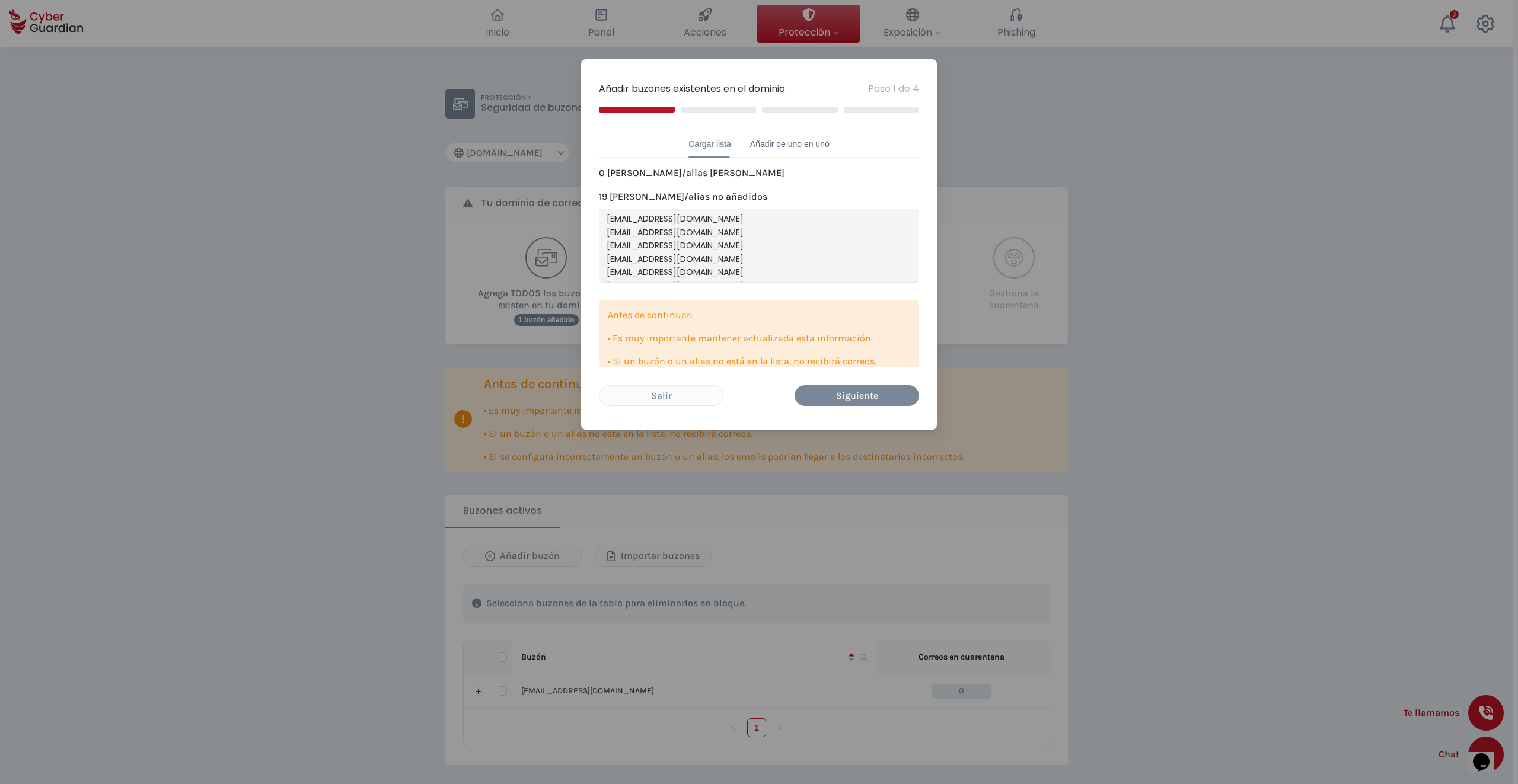
click at [787, 145] on div "Añadir de uno en uno" at bounding box center [789, 143] width 79 height 13
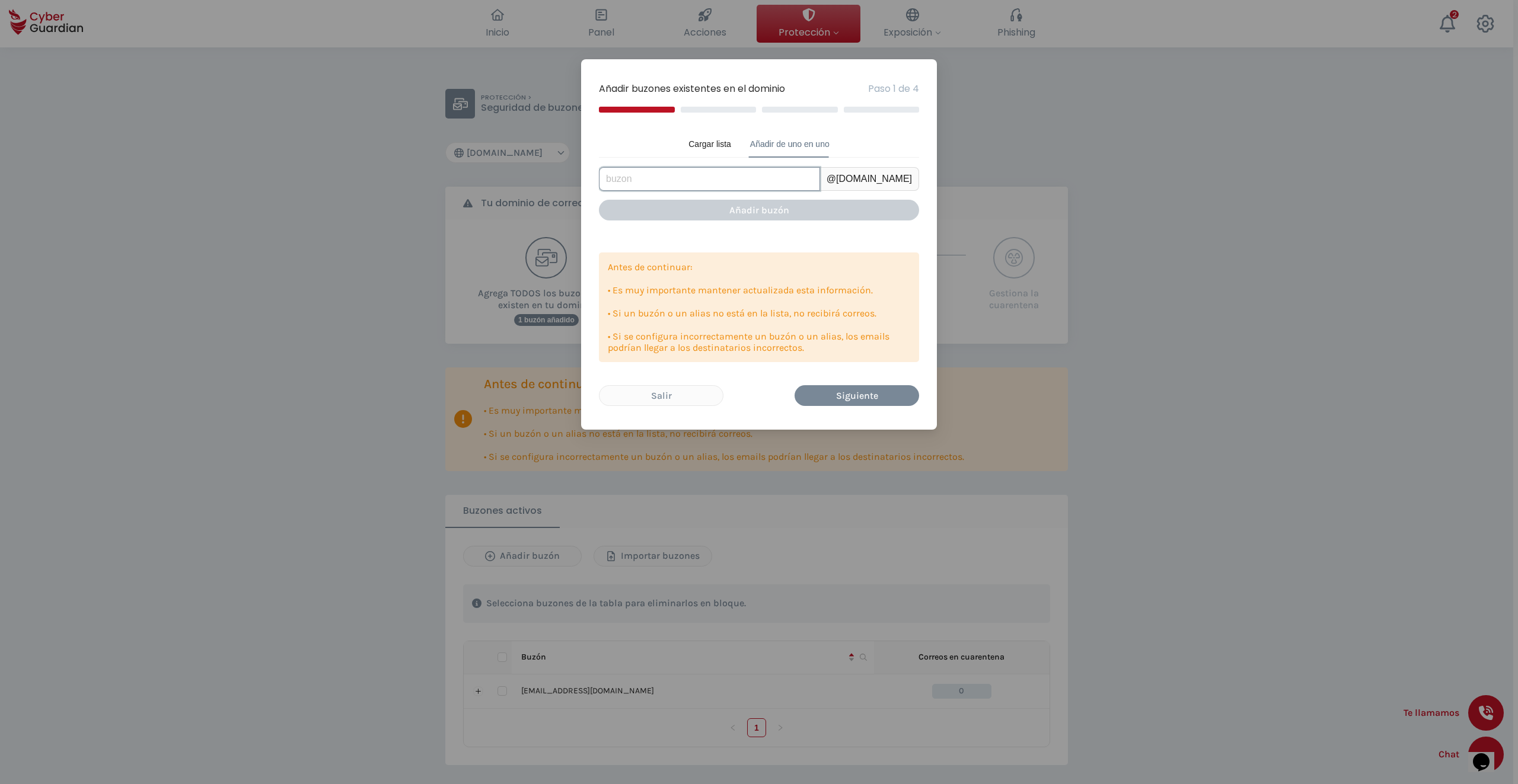
click at [736, 176] on input "text" at bounding box center [709, 179] width 221 height 24
click at [702, 177] on input "text" at bounding box center [709, 179] width 221 height 24
type input "kyocera"
click at [747, 212] on div "Añadir buzón" at bounding box center [759, 210] width 302 height 15
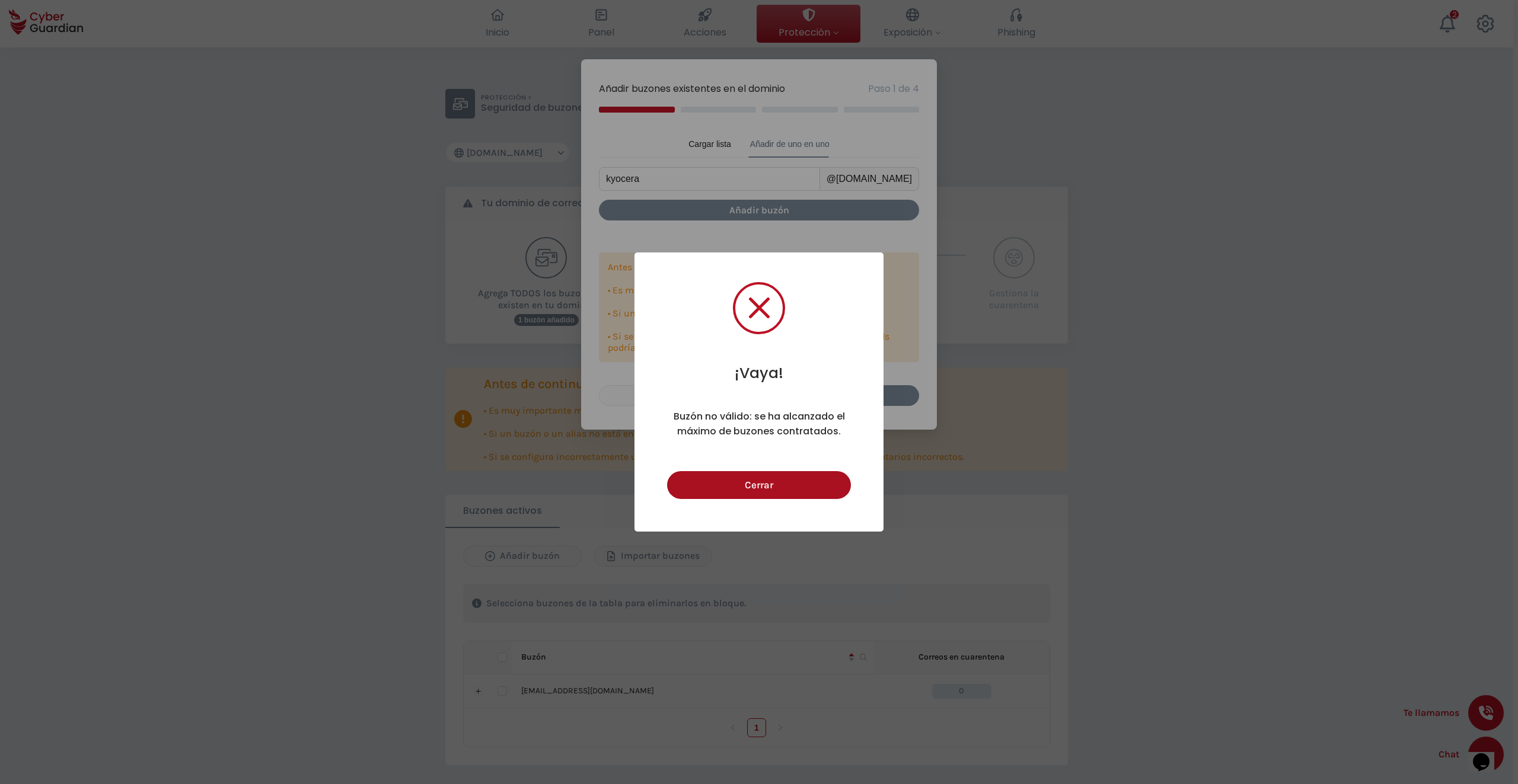
click at [773, 485] on button "Cerrar" at bounding box center [759, 485] width 183 height 28
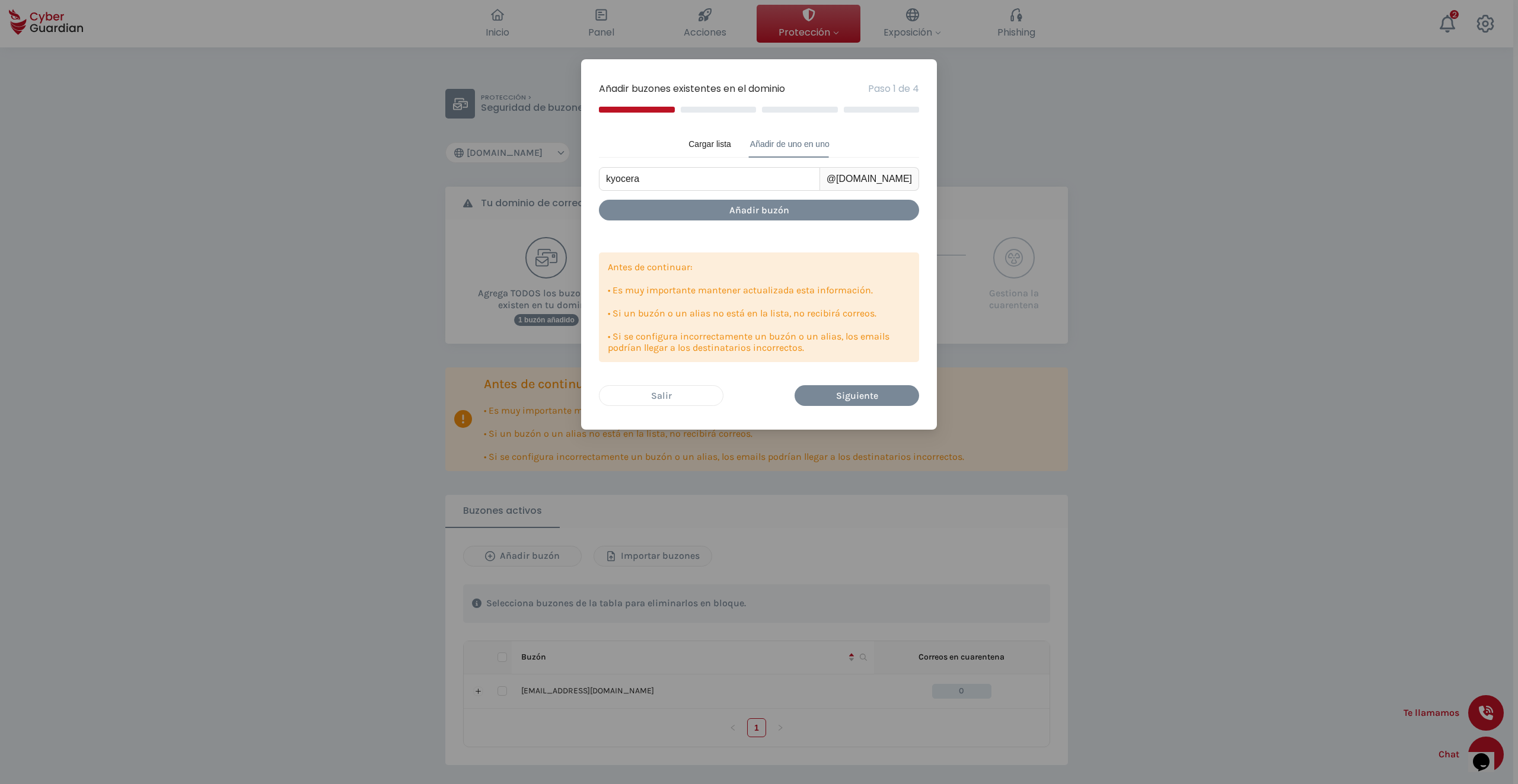
click at [681, 393] on div "Salir" at bounding box center [661, 395] width 106 height 15
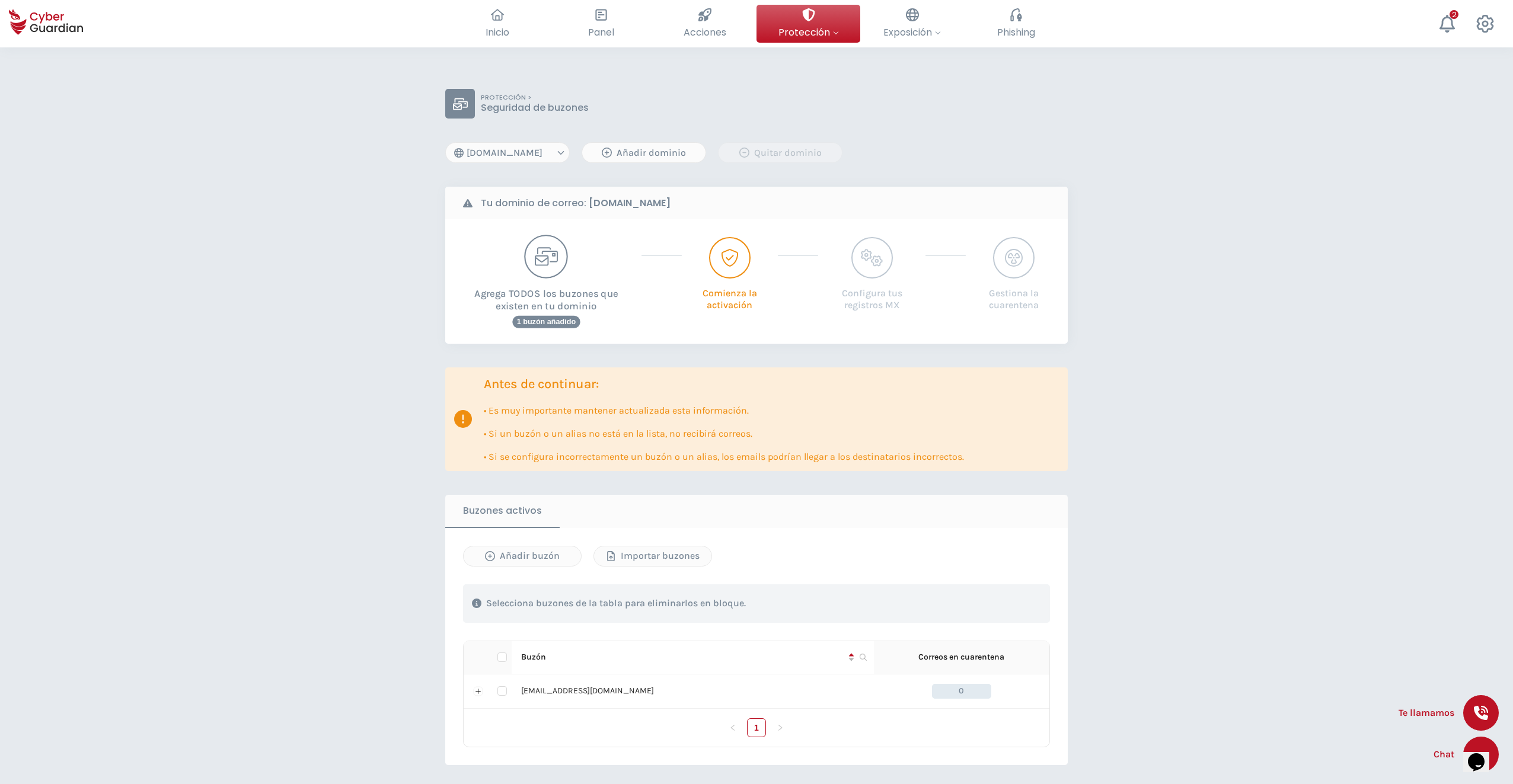
click at [545, 299] on p "Agrega TODOS los buzones que existen en tu dominio" at bounding box center [546, 296] width 175 height 34
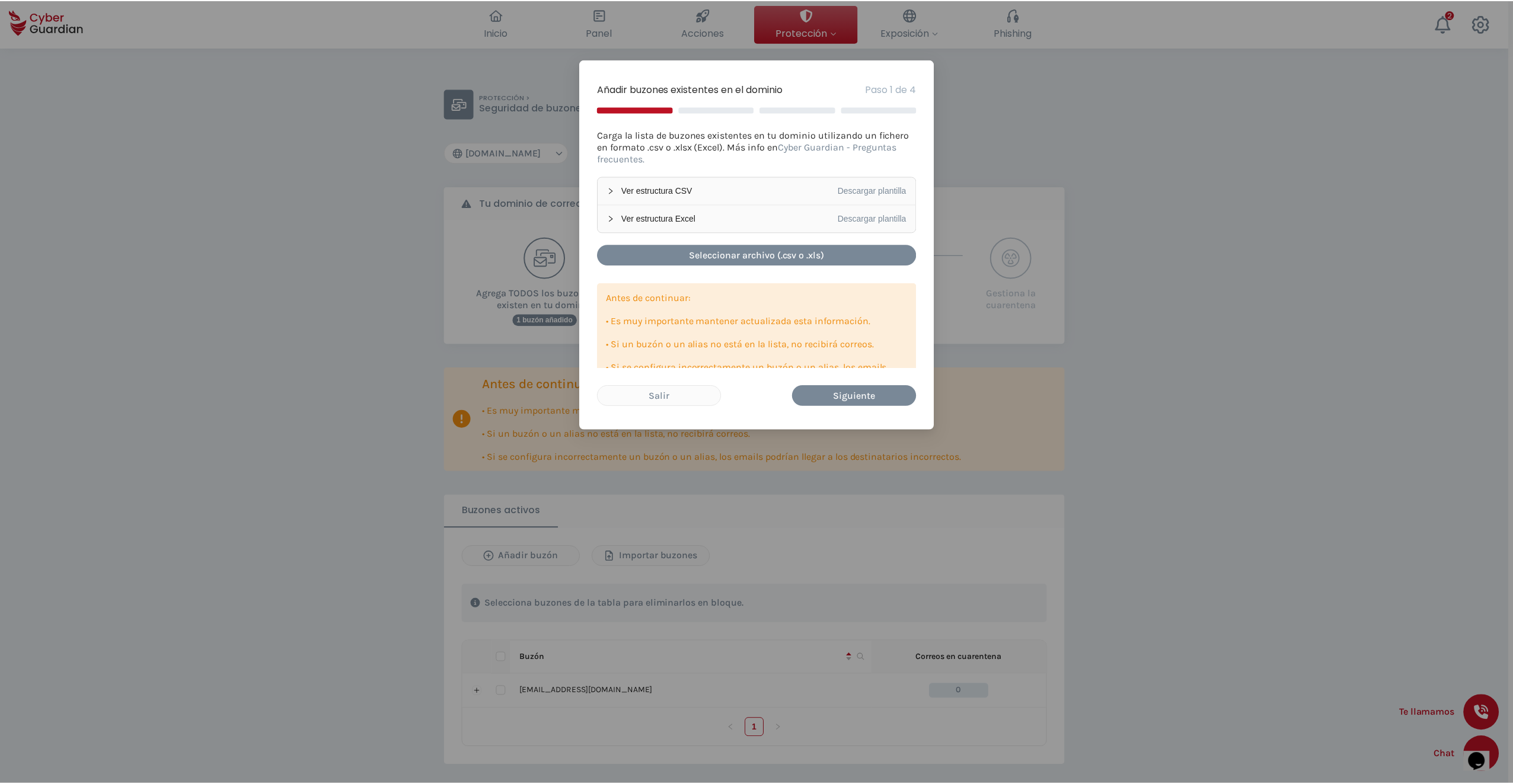
scroll to position [59, 0]
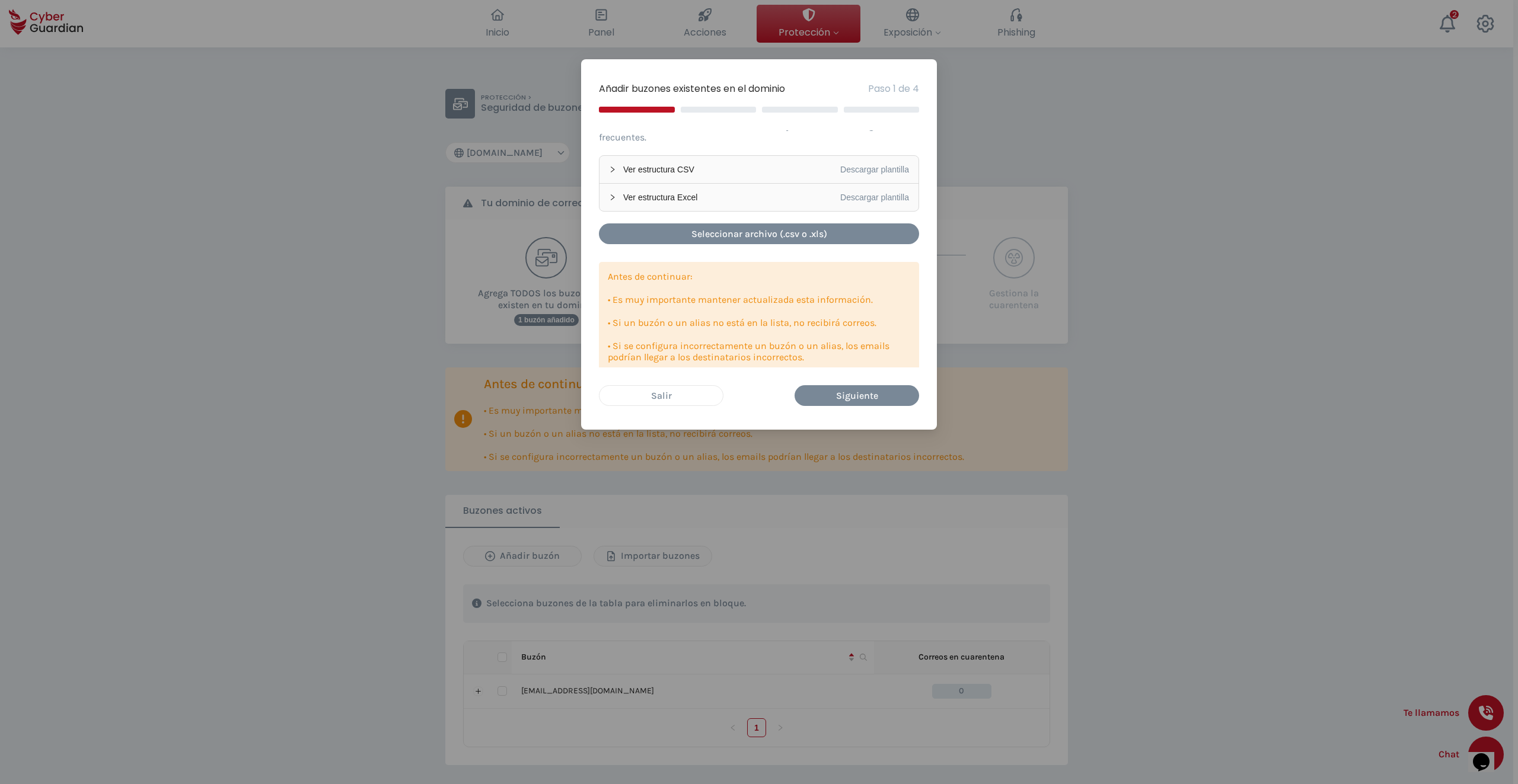
click at [666, 400] on div "Salir" at bounding box center [661, 395] width 106 height 15
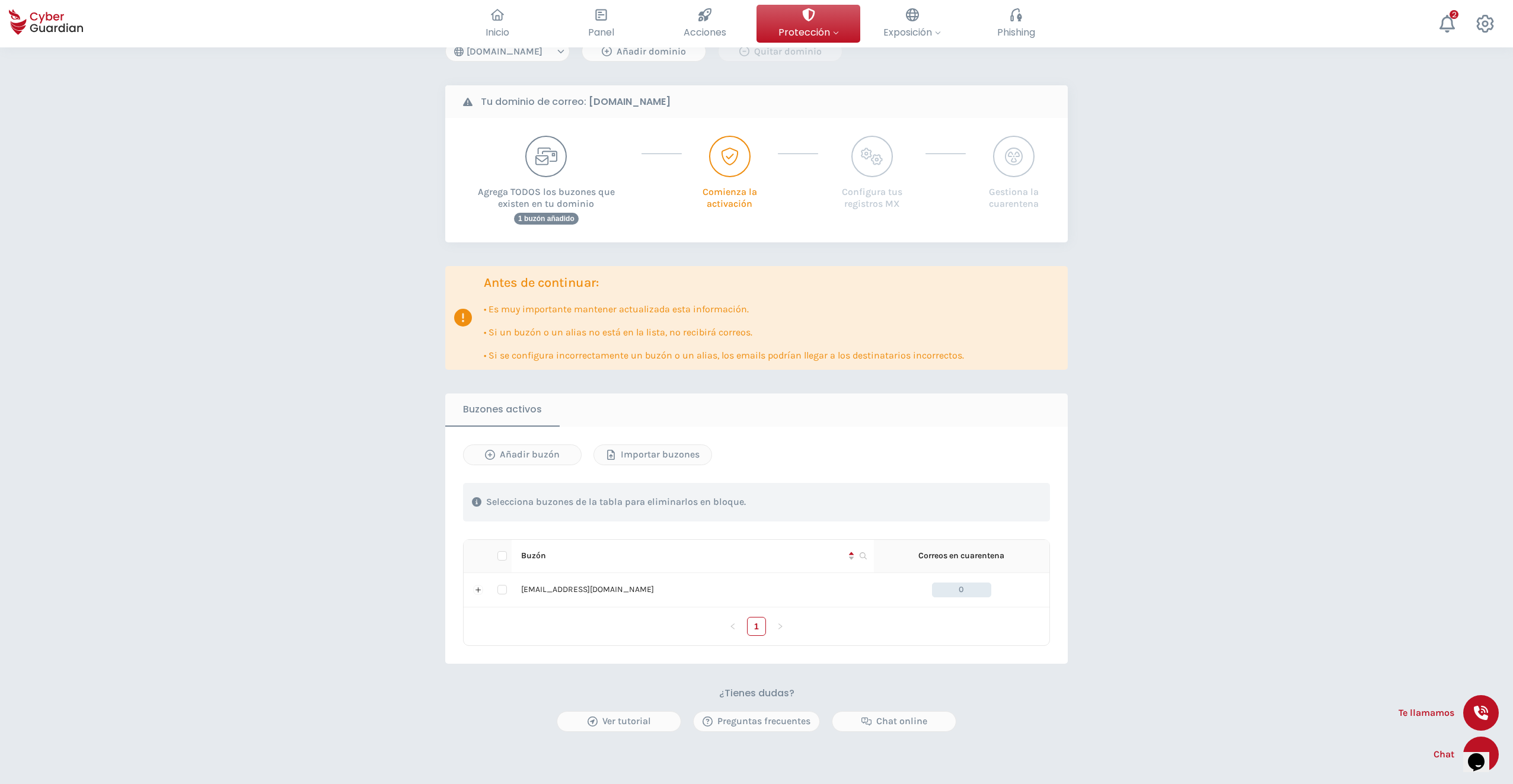
scroll to position [119, 0]
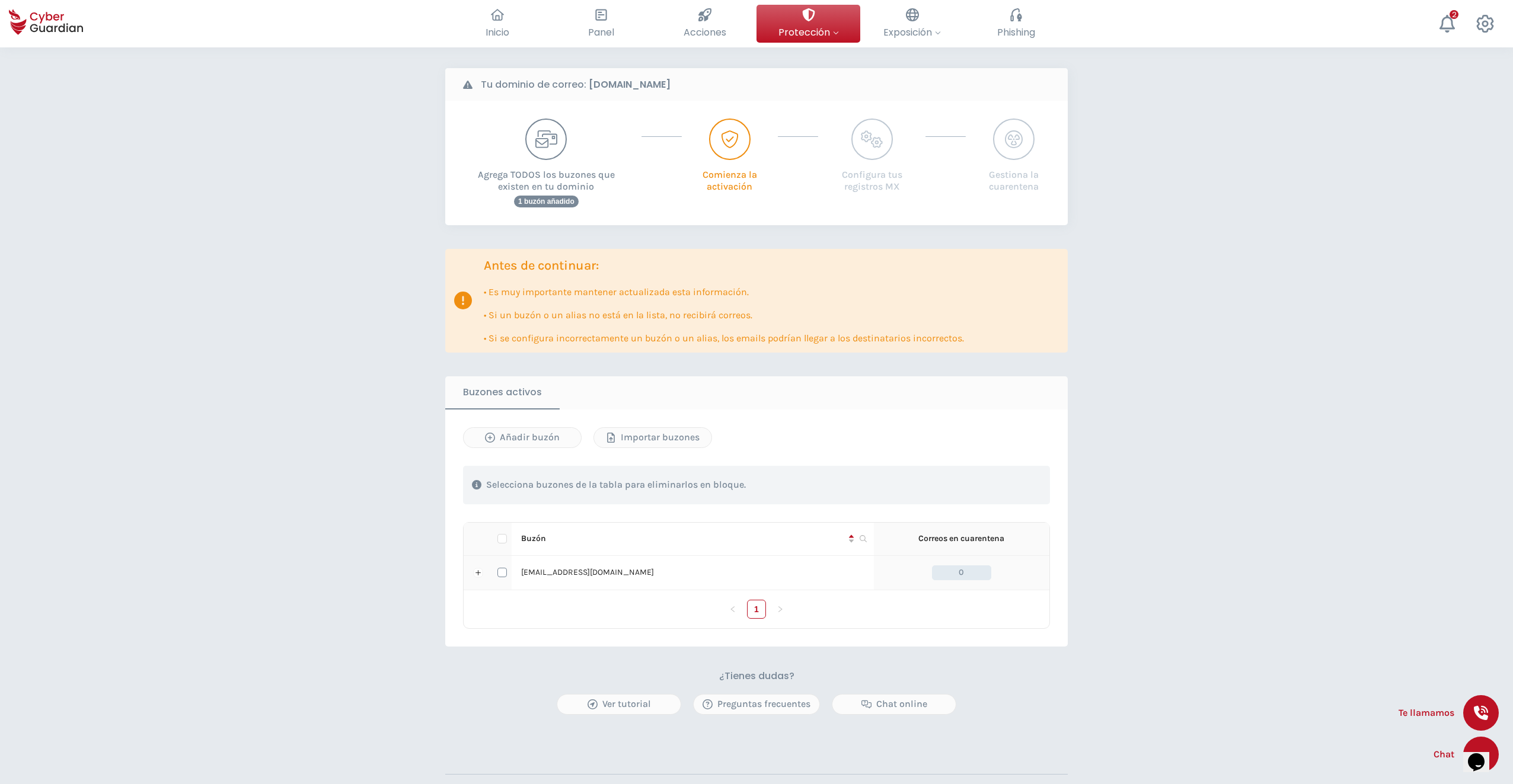
click at [503, 572] on input "checkbox" at bounding box center [502, 572] width 9 height 9
checkbox input "true"
click at [982, 487] on div "Eliminar buzón" at bounding box center [981, 485] width 100 height 15
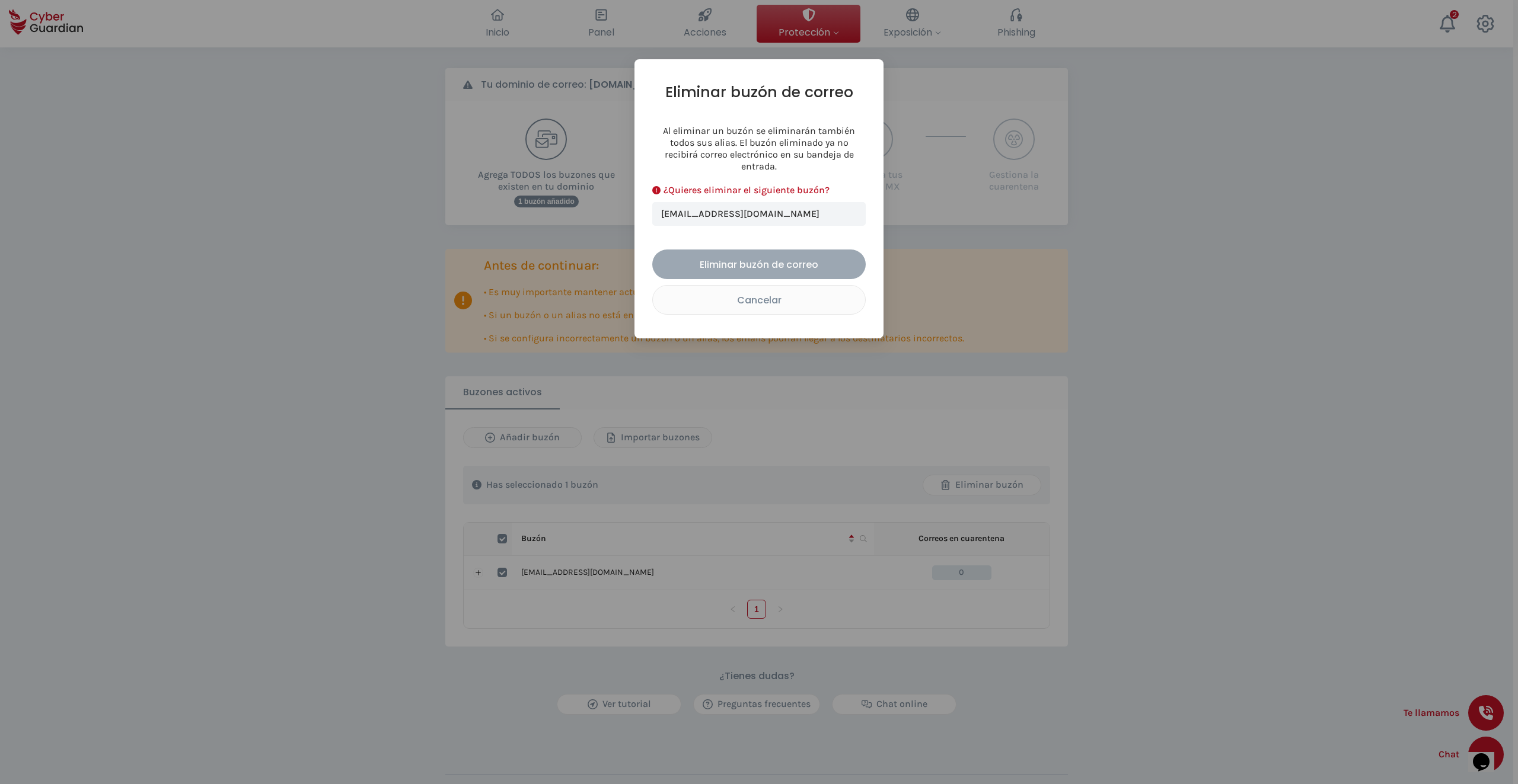
click at [728, 258] on div "Eliminar buzón de correo" at bounding box center [759, 264] width 195 height 15
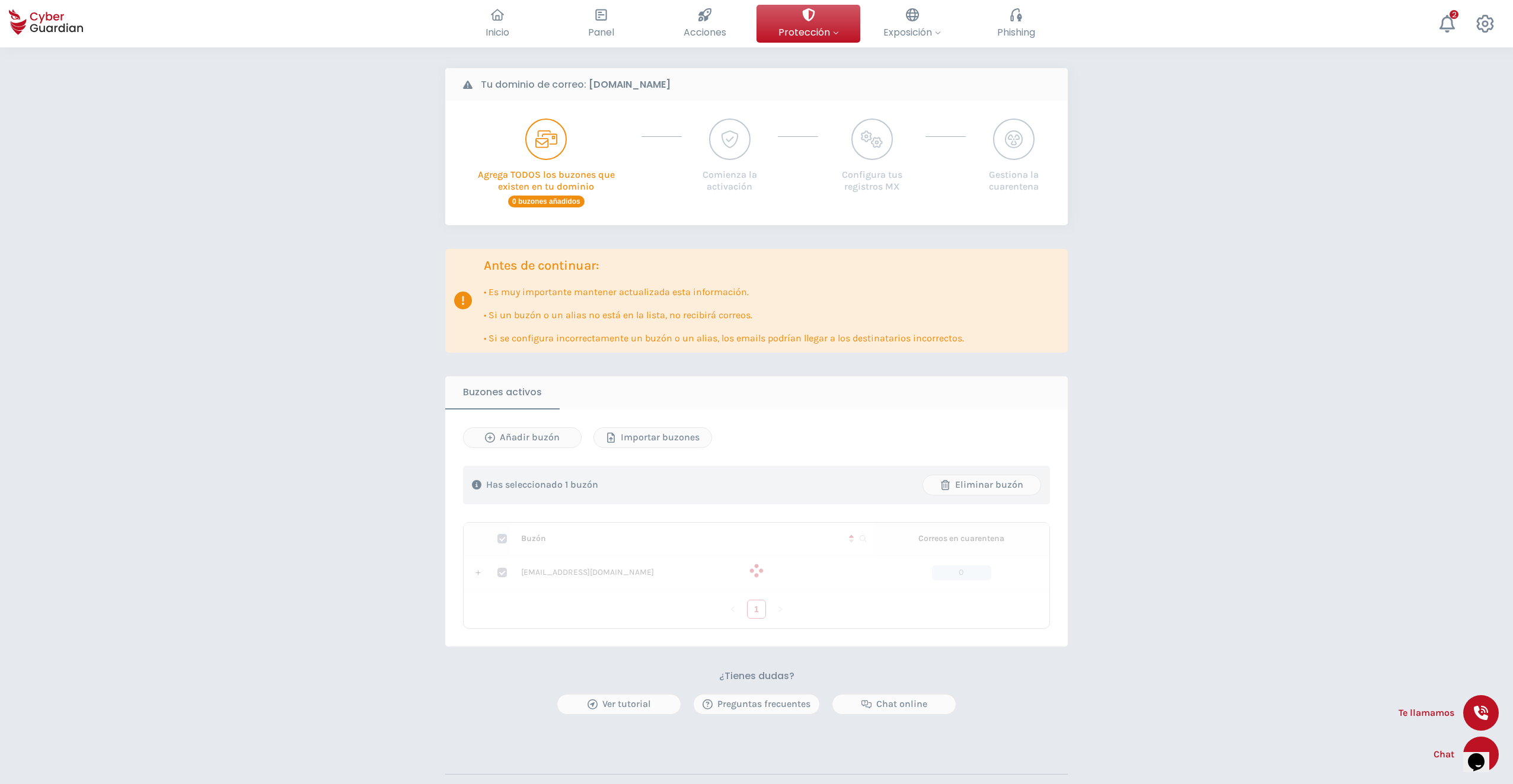
checkbox input "false"
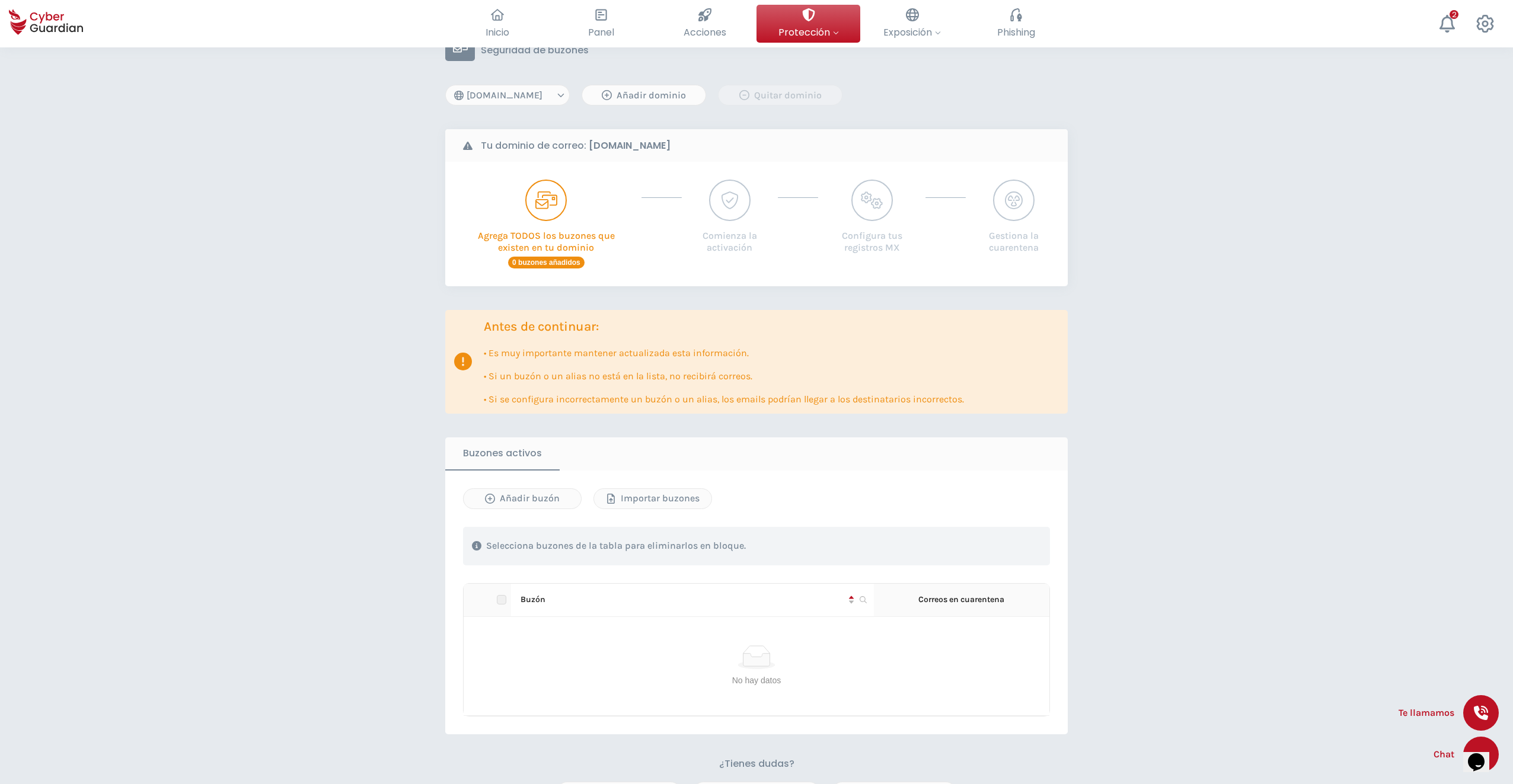
scroll to position [0, 0]
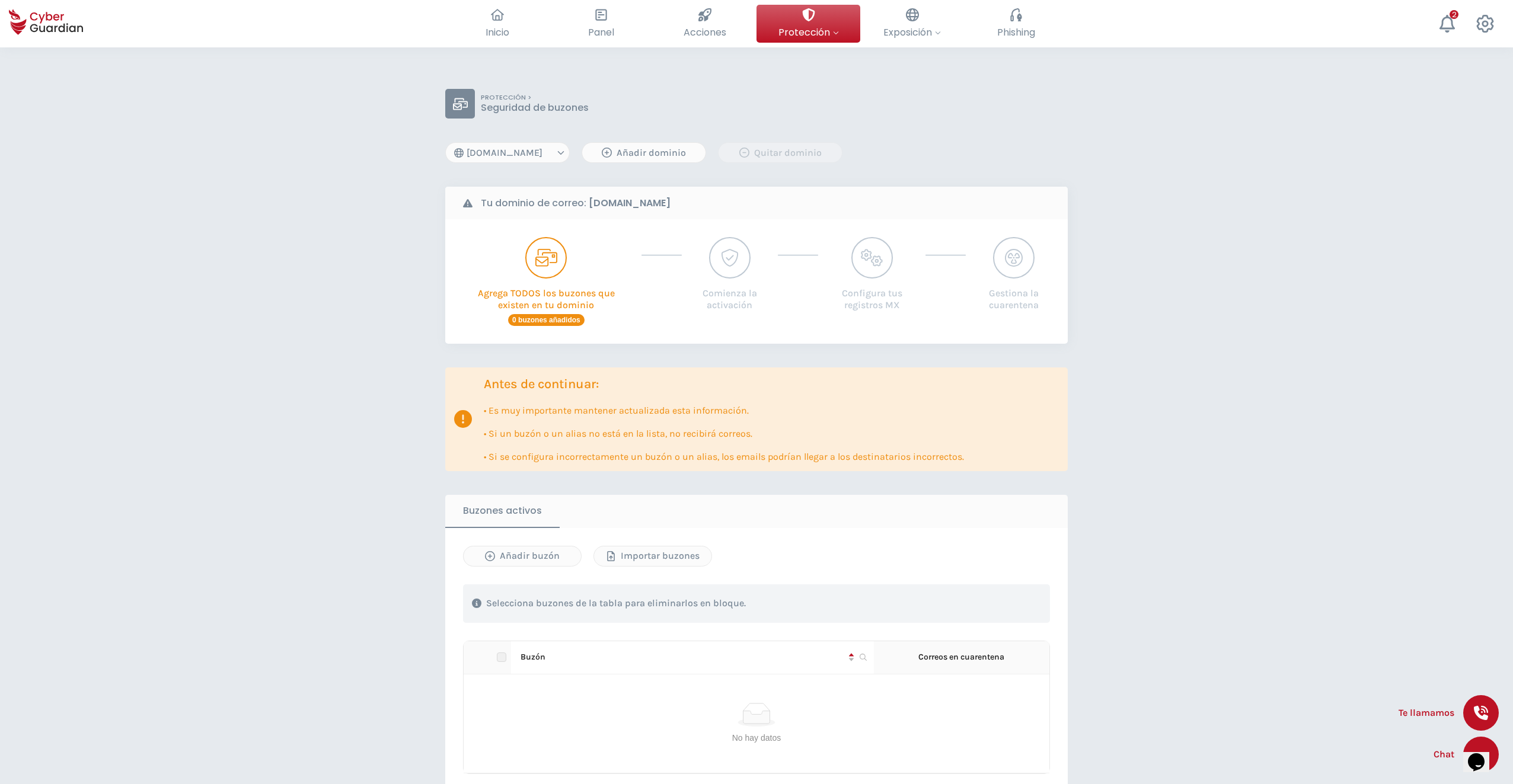
click at [540, 151] on select "[DOMAIN_NAME]" at bounding box center [508, 153] width 125 height 20
click at [728, 173] on div "PROTECCIÓN > Seguridad de buzones [DOMAIN_NAME] Añadir dominio Quitar dominio T…" at bounding box center [757, 474] width 623 height 771
click at [701, 20] on icon at bounding box center [704, 15] width 13 height 13
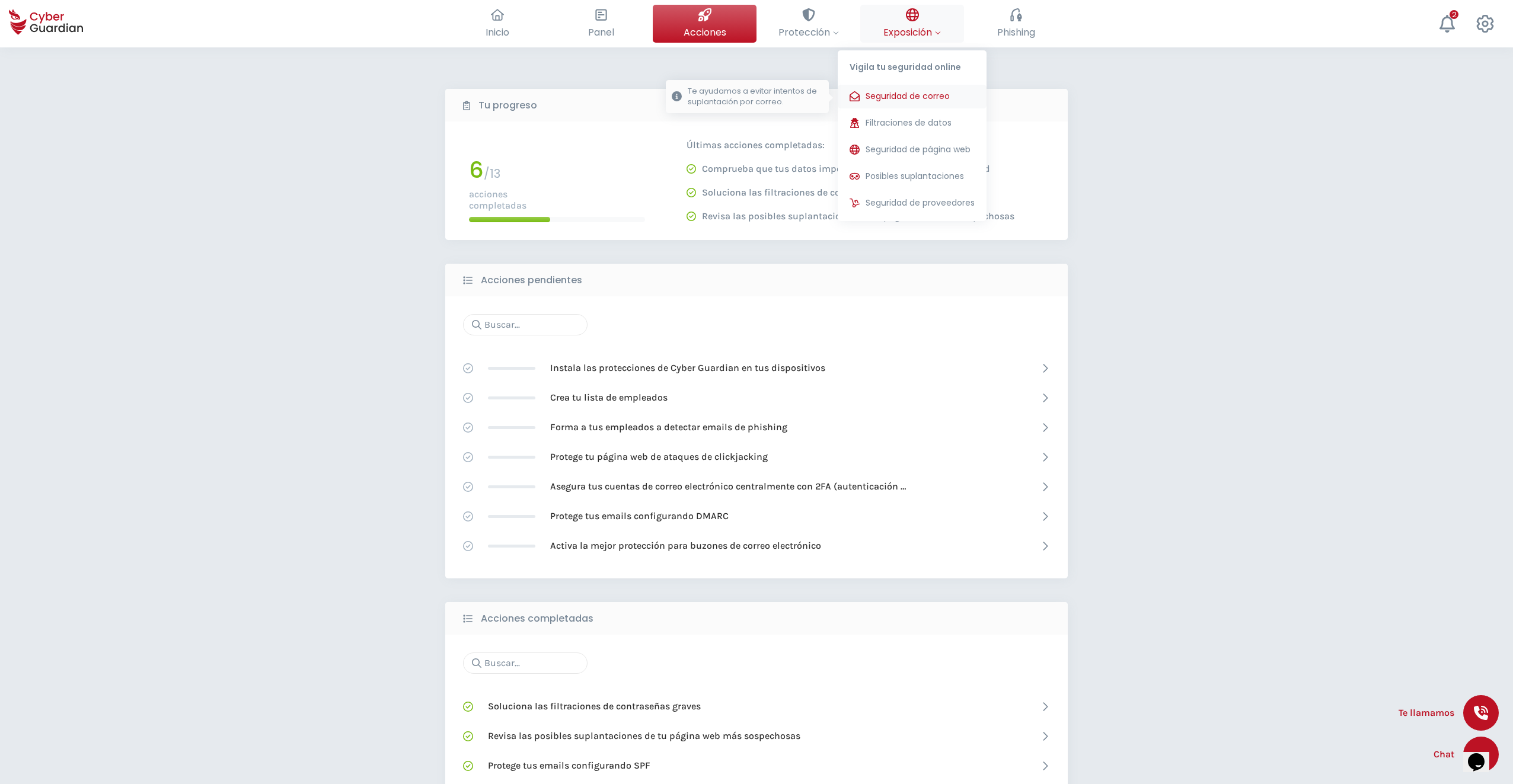
click at [891, 94] on span "Seguridad de correo" at bounding box center [908, 96] width 84 height 13
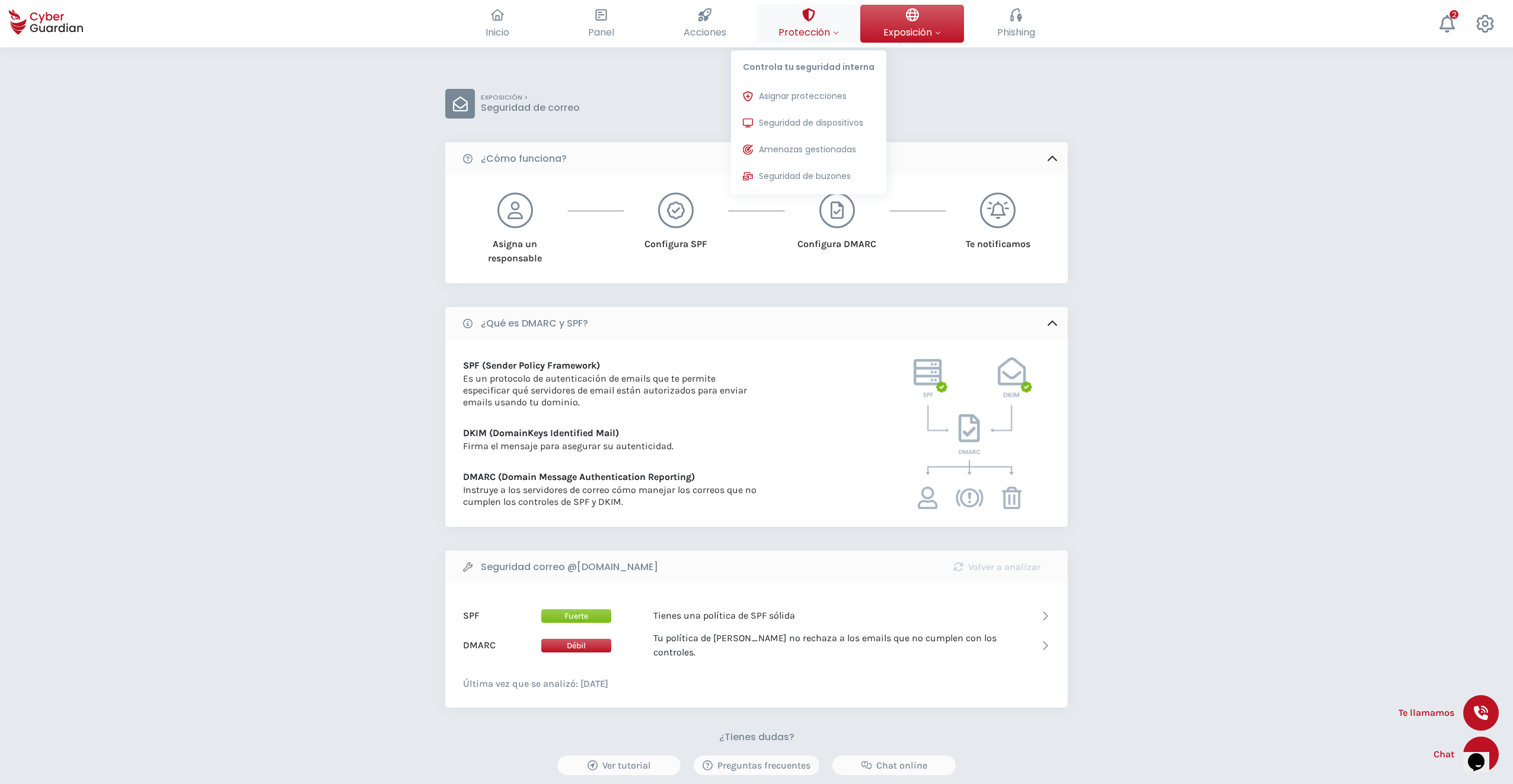
click at [807, 16] on icon at bounding box center [808, 15] width 13 height 13
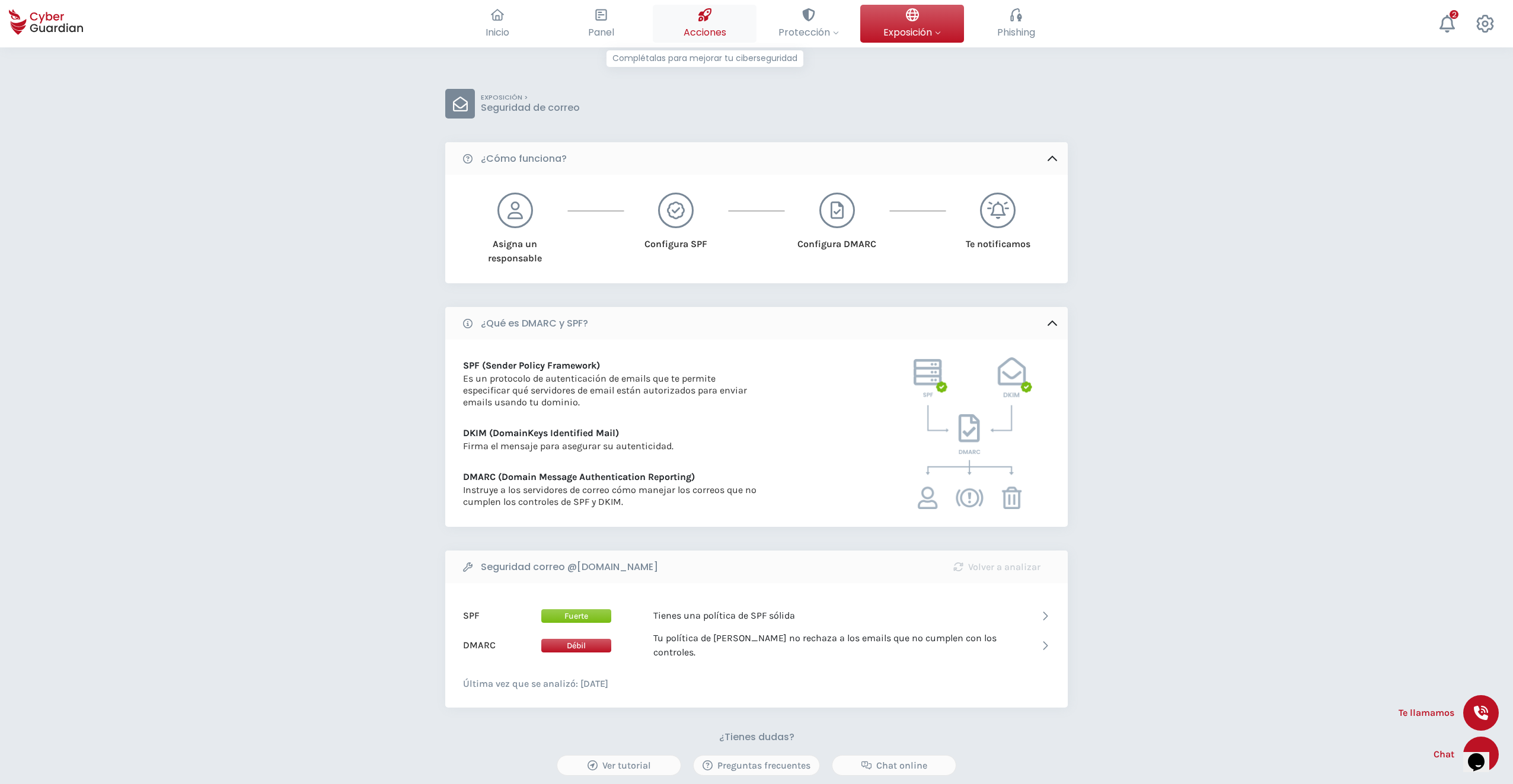
click at [697, 22] on button "Acciones Complétalas para mejorar tu ciberseguridad" at bounding box center [705, 24] width 104 height 38
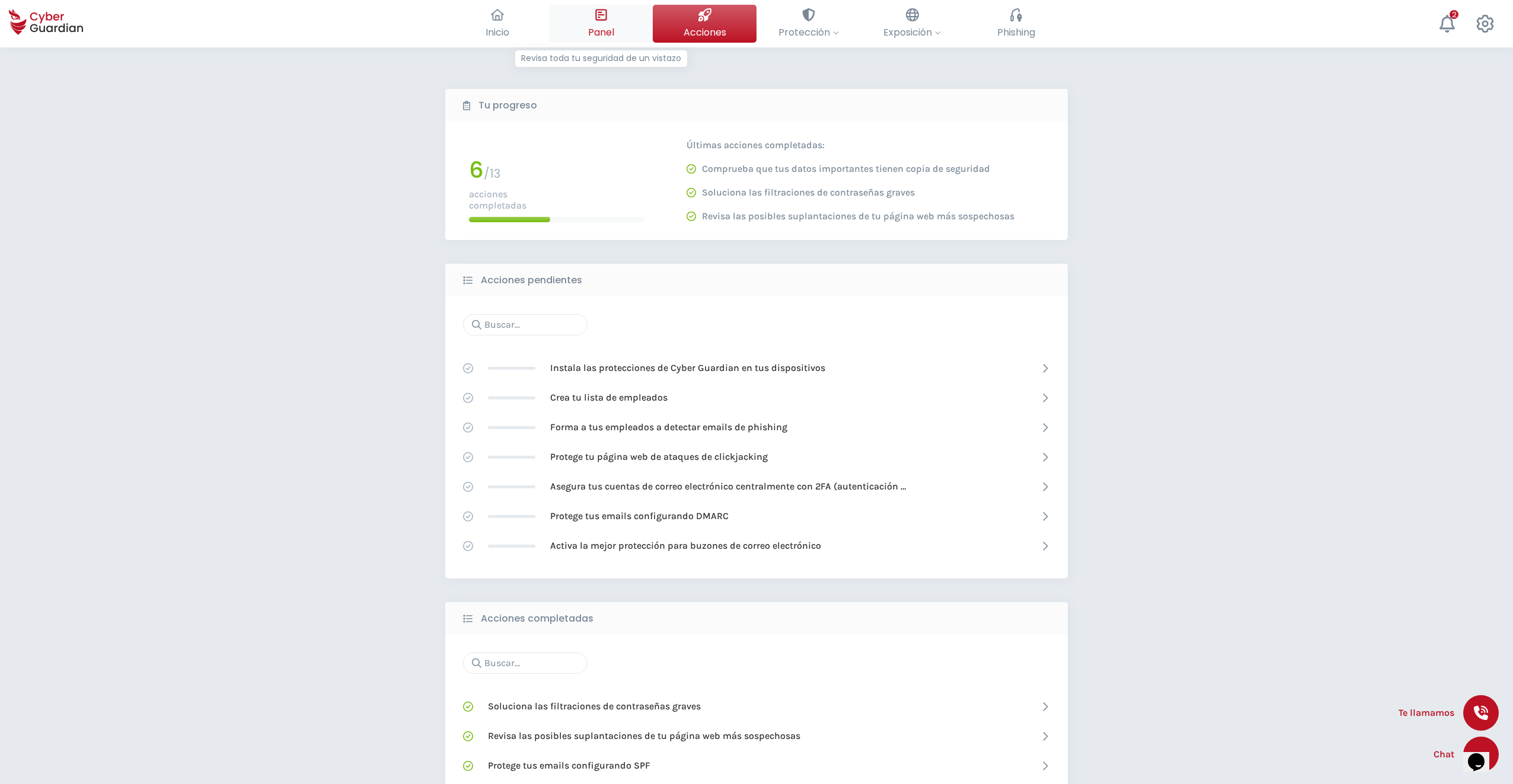
click at [613, 20] on button "Panel Revisa toda tu seguridad de un vistazo" at bounding box center [601, 24] width 104 height 38
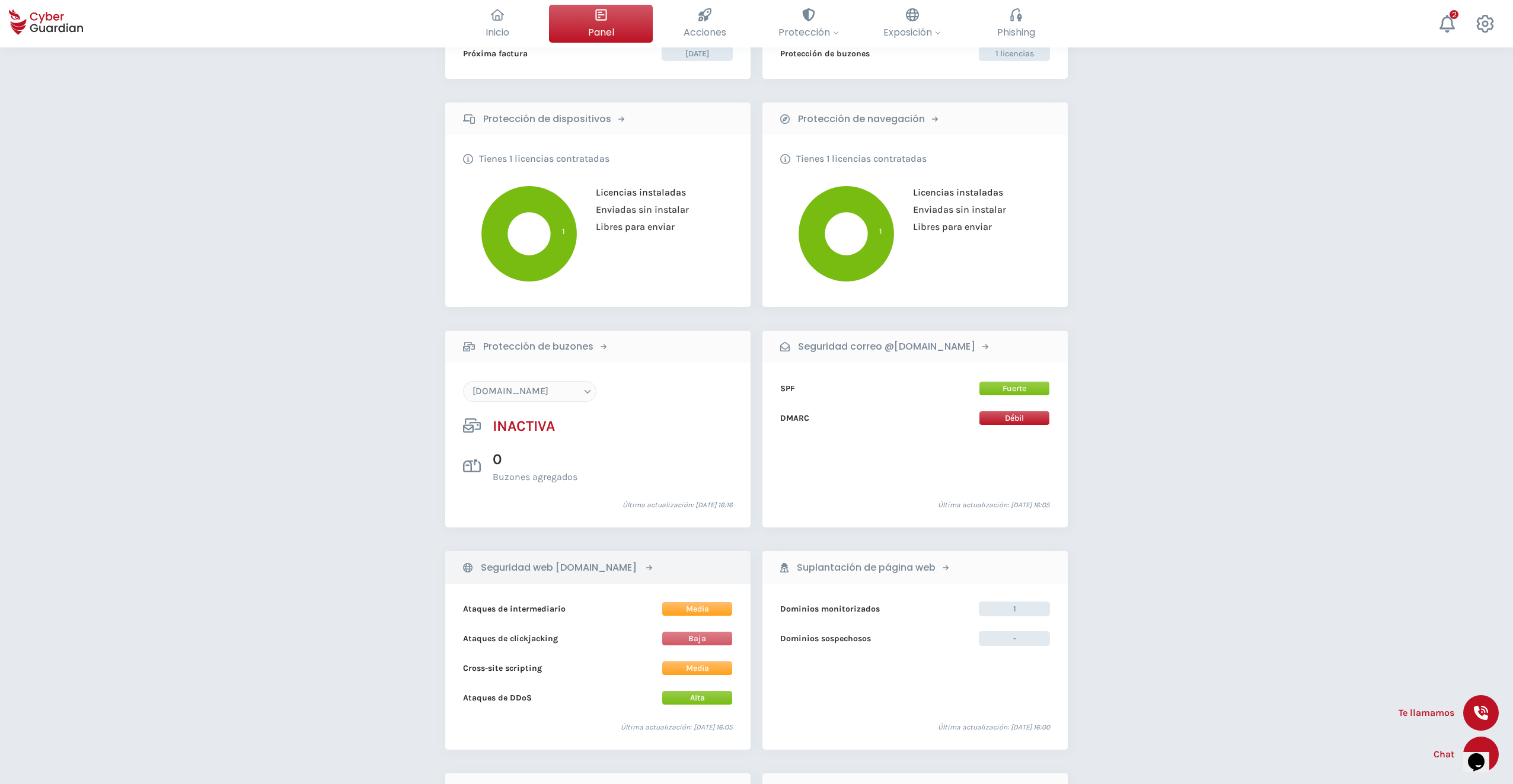
scroll to position [177, 0]
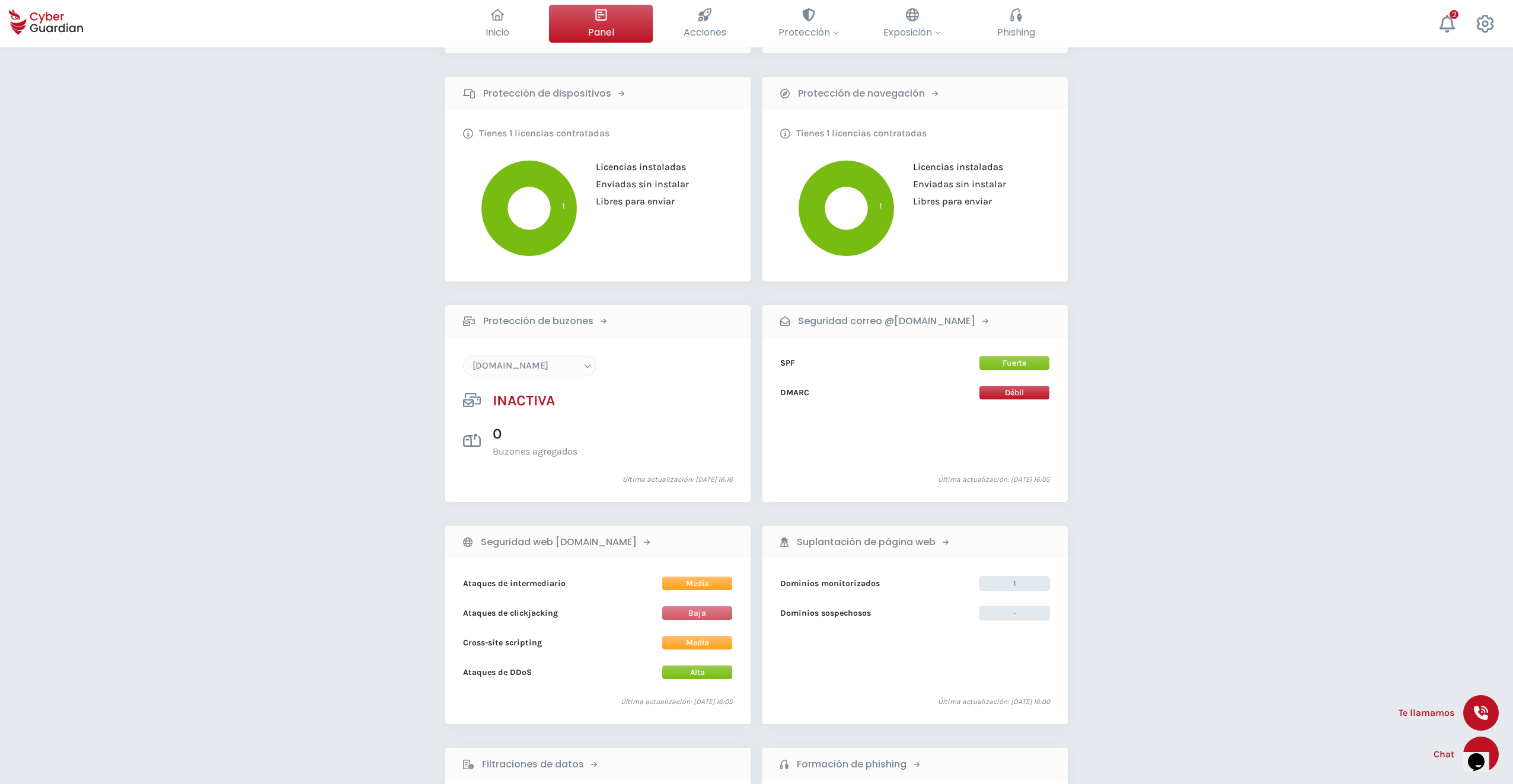
click at [557, 368] on select "[DOMAIN_NAME]" at bounding box center [530, 366] width 133 height 20
click at [557, 366] on select "[DOMAIN_NAME]" at bounding box center [530, 366] width 133 height 20
click at [515, 325] on b "Protección de buzones" at bounding box center [538, 321] width 110 height 15
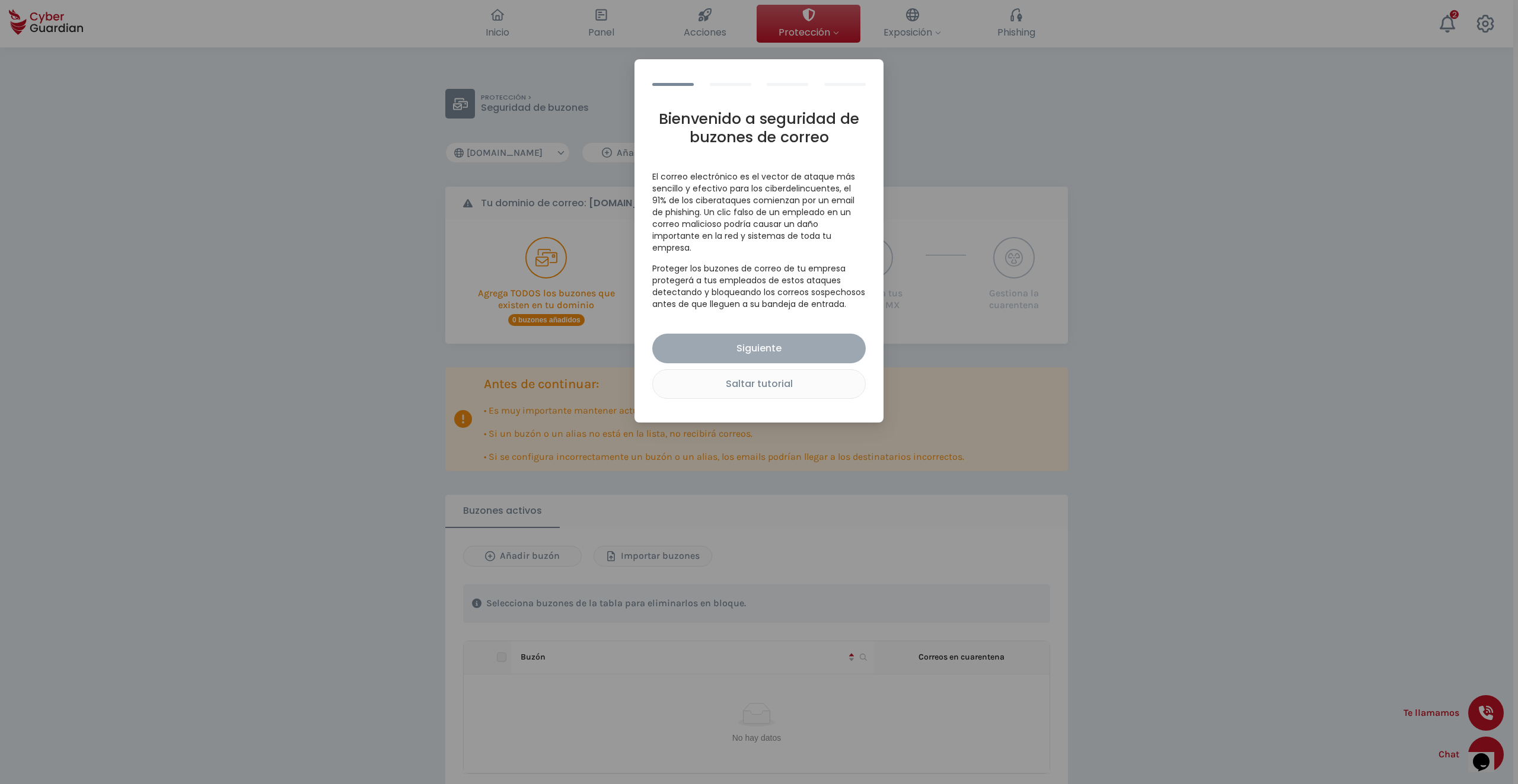
click at [720, 347] on div "Siguiente" at bounding box center [759, 348] width 195 height 15
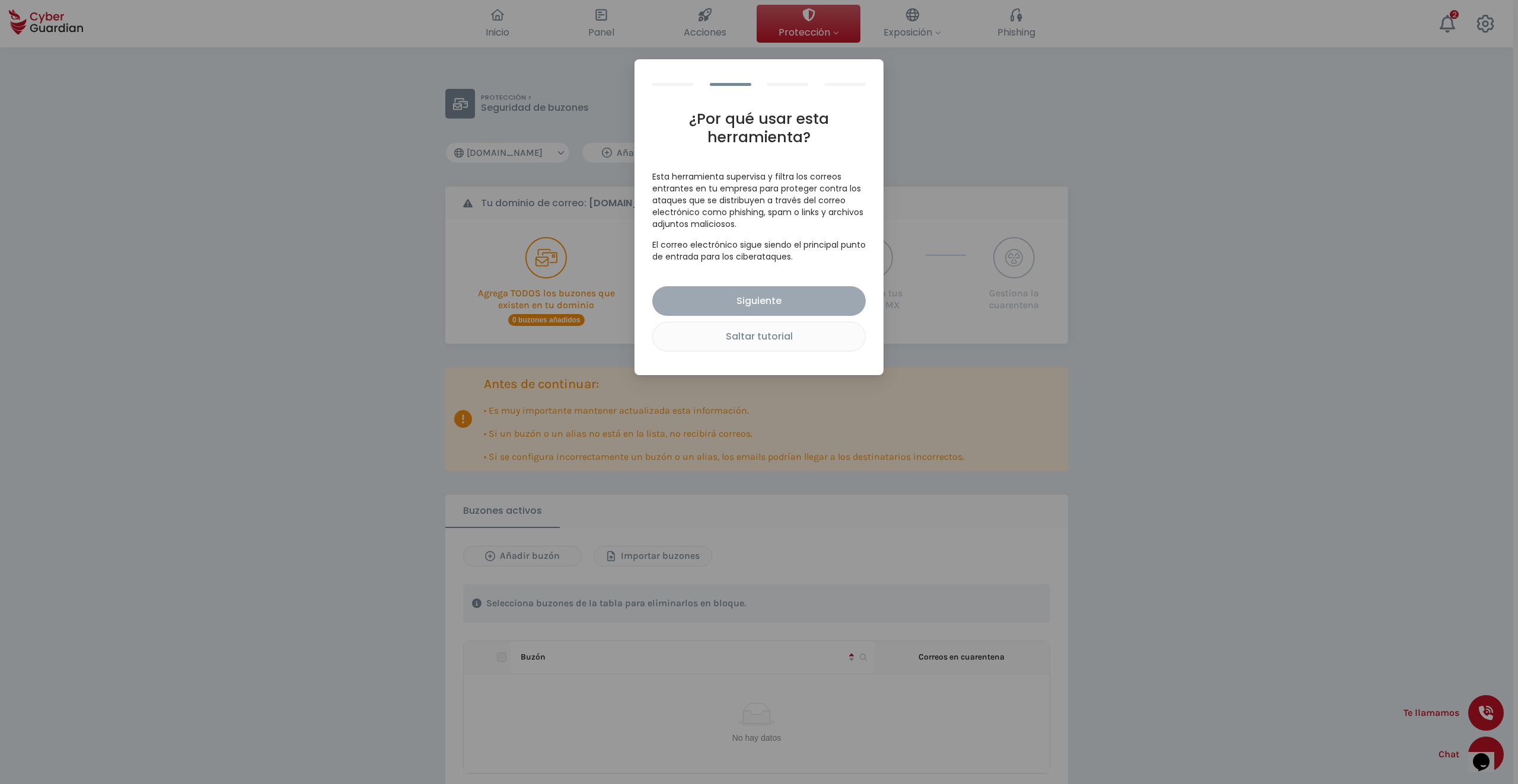
click at [739, 302] on div "Siguiente" at bounding box center [759, 300] width 195 height 15
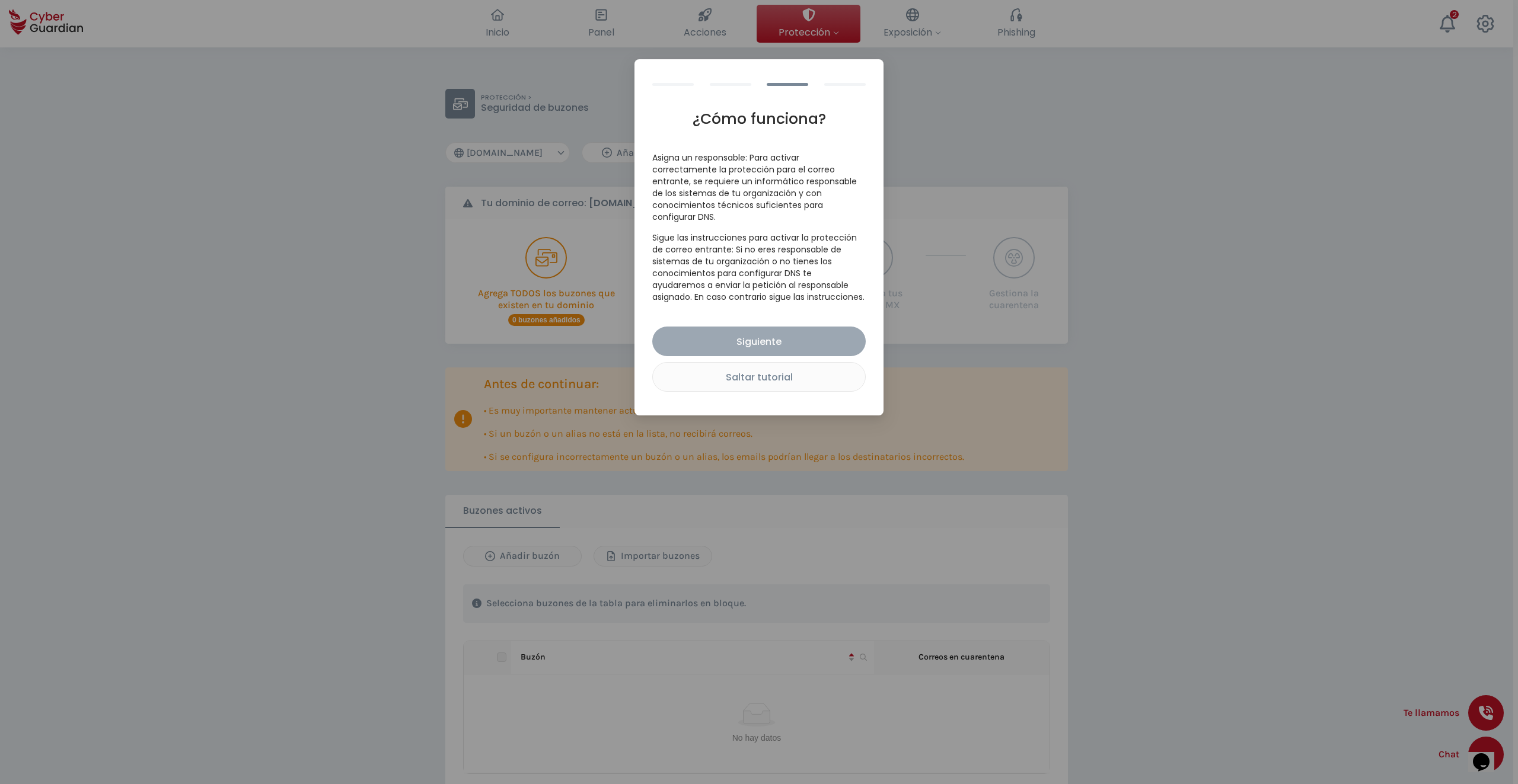
click at [752, 349] on div "Siguiente" at bounding box center [759, 341] width 195 height 15
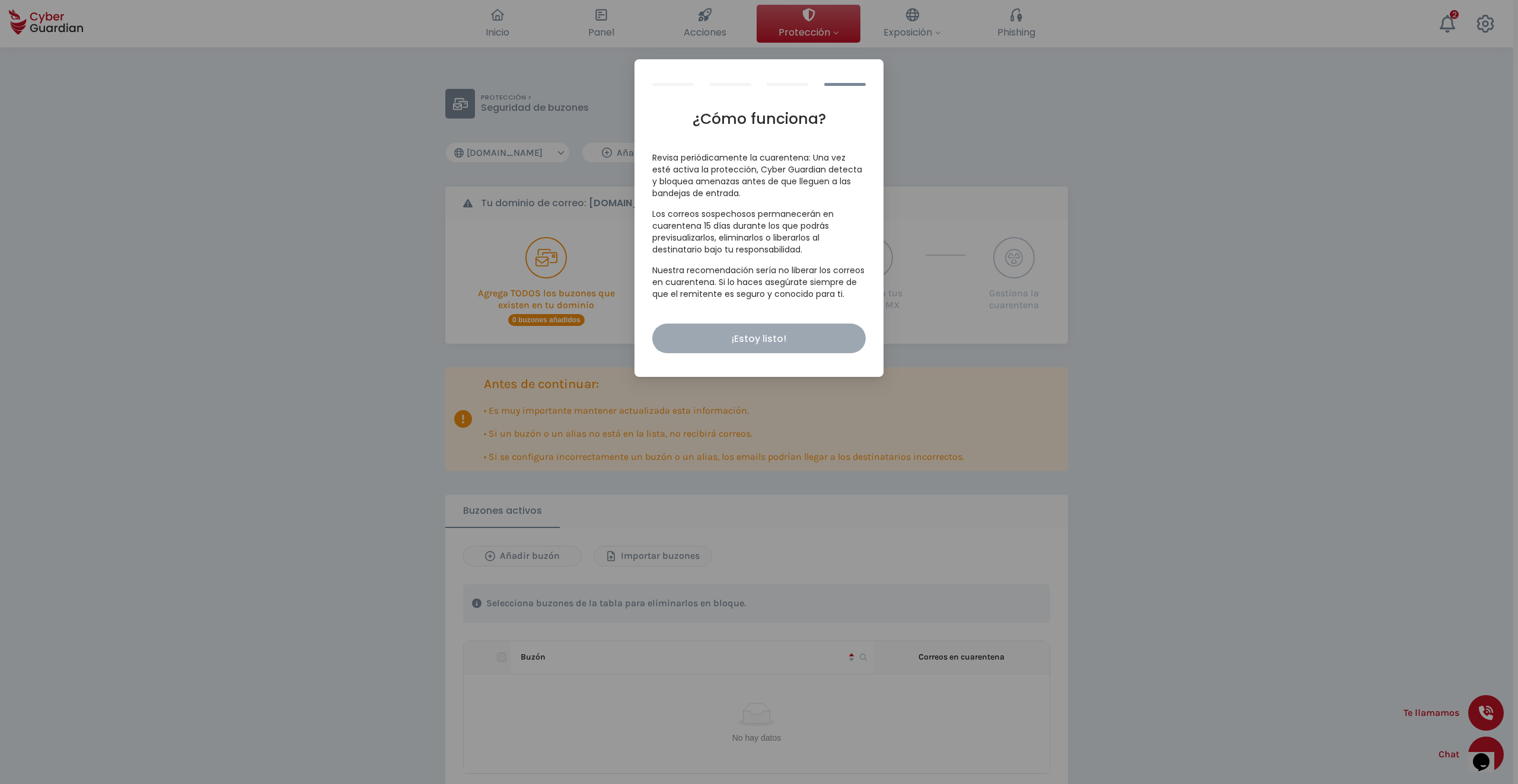
click at [755, 335] on div "¡Estoy listo!" at bounding box center [759, 338] width 195 height 15
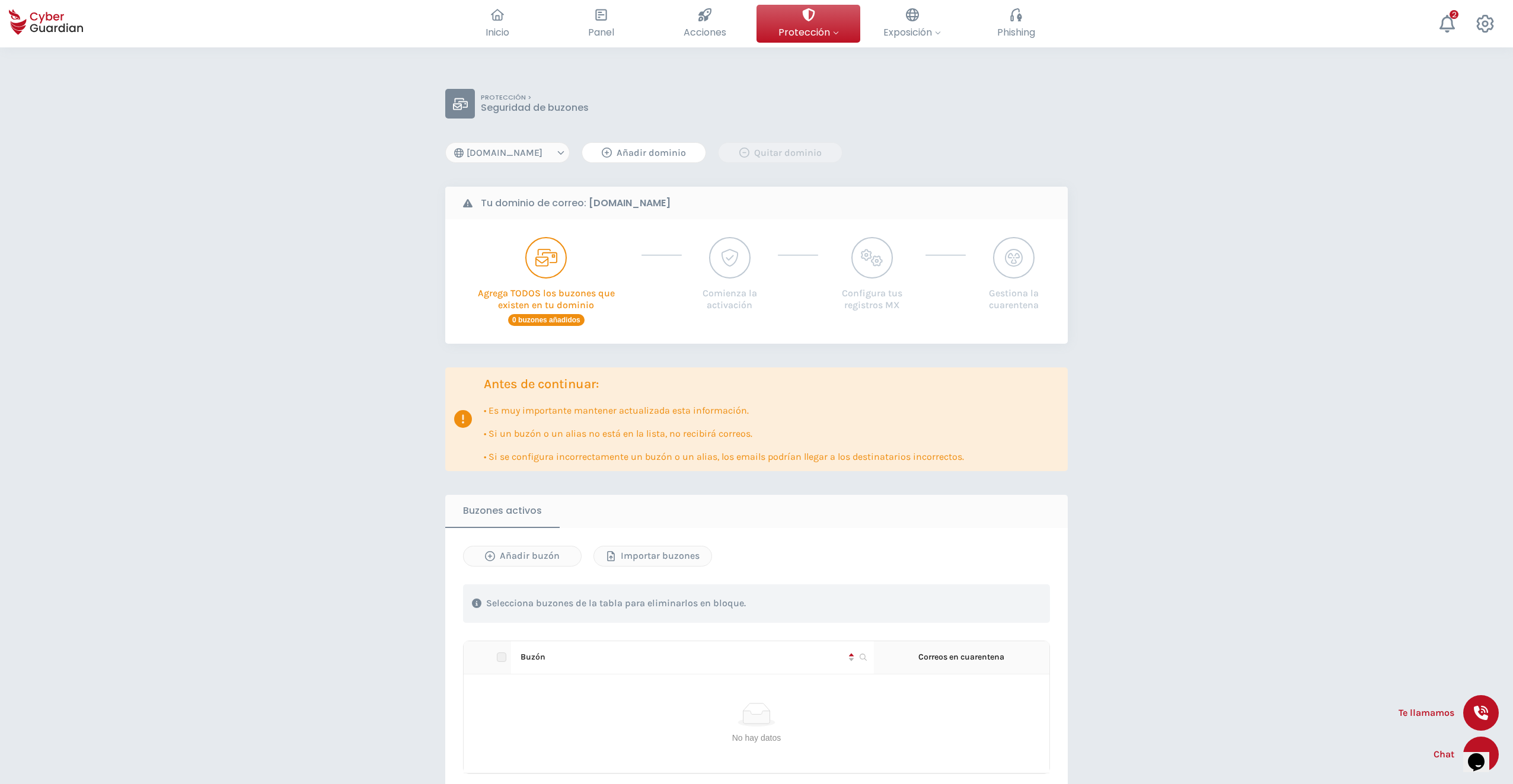
click at [641, 152] on div "Añadir dominio" at bounding box center [644, 153] width 106 height 15
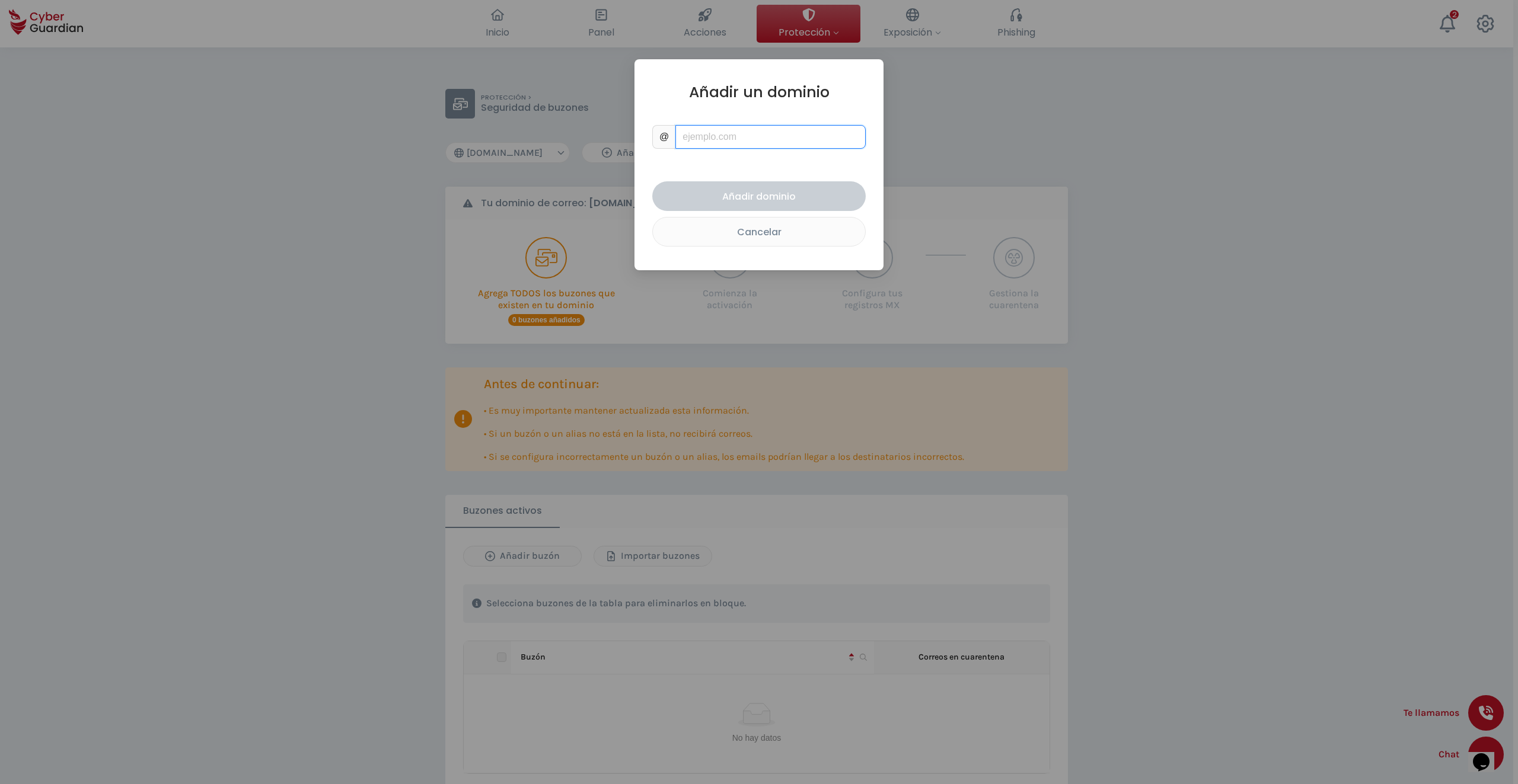
click at [706, 141] on input "text" at bounding box center [771, 137] width 190 height 24
type input "[DOMAIN_NAME]"
click at [749, 195] on div "Añadir dominio" at bounding box center [759, 196] width 195 height 15
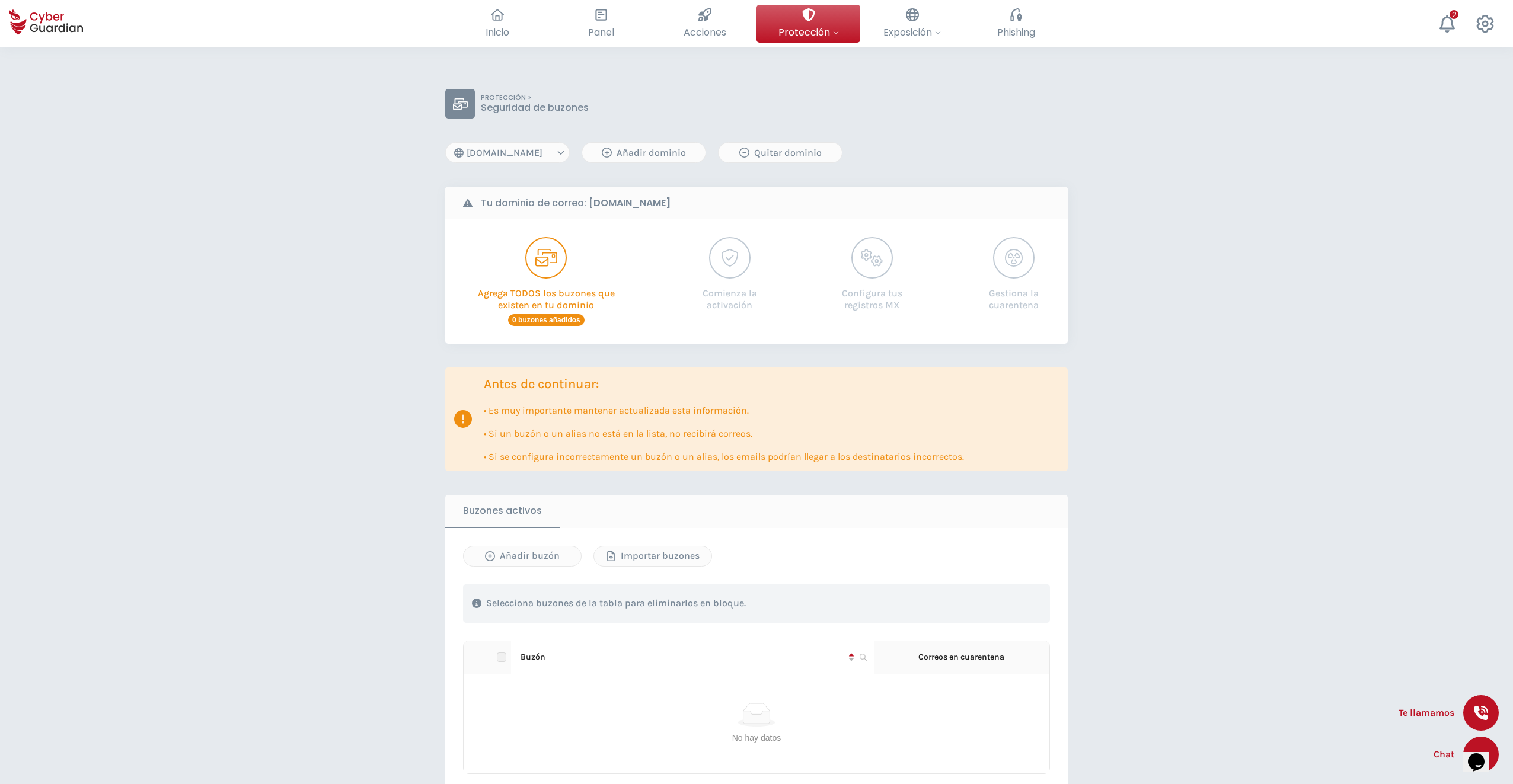
click at [539, 151] on select "[DOMAIN_NAME] [DOMAIN_NAME]" at bounding box center [508, 153] width 125 height 20
click at [445, 142] on select "[DOMAIN_NAME] [DOMAIN_NAME]" at bounding box center [508, 153] width 125 height 20
click at [535, 149] on select "[DOMAIN_NAME] [DOMAIN_NAME]" at bounding box center [508, 153] width 125 height 20
click at [445, 142] on select "[DOMAIN_NAME] [DOMAIN_NAME]" at bounding box center [508, 153] width 125 height 20
click at [777, 154] on div "Quitar dominio" at bounding box center [781, 153] width 106 height 15
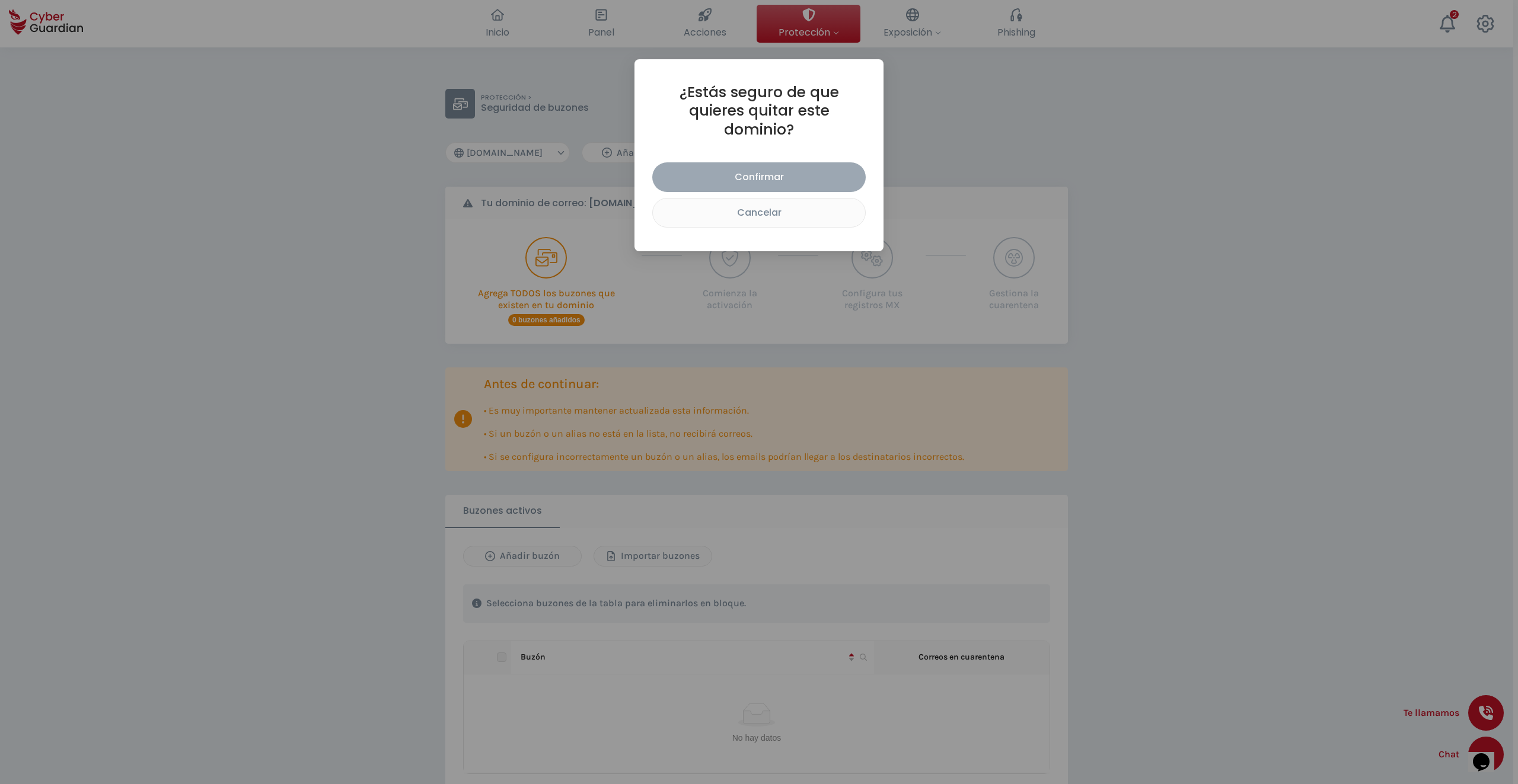
click at [766, 170] on div "Confirmar" at bounding box center [759, 177] width 195 height 15
select select "[DOMAIN_NAME]"
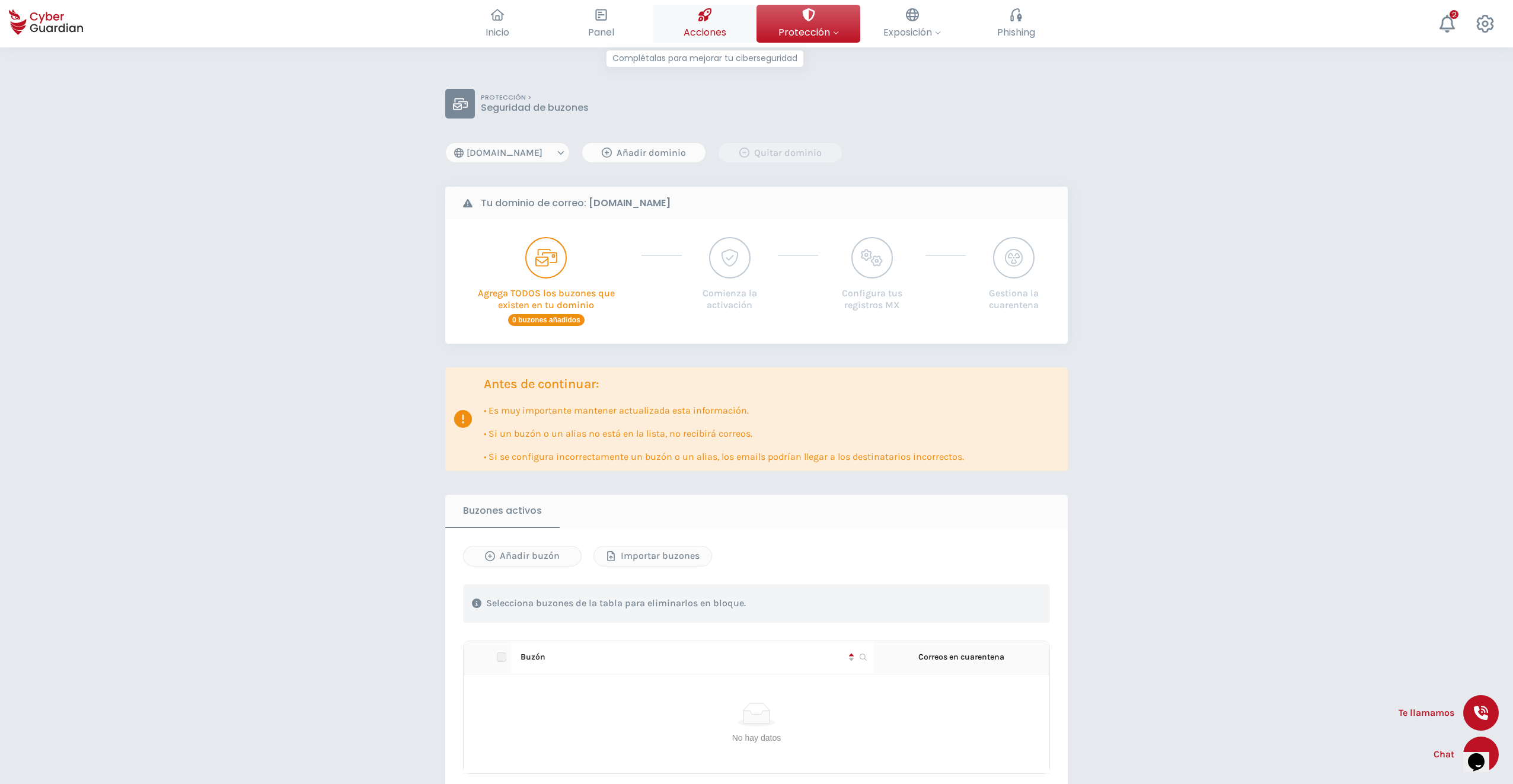
click at [700, 28] on span "Acciones" at bounding box center [705, 32] width 43 height 15
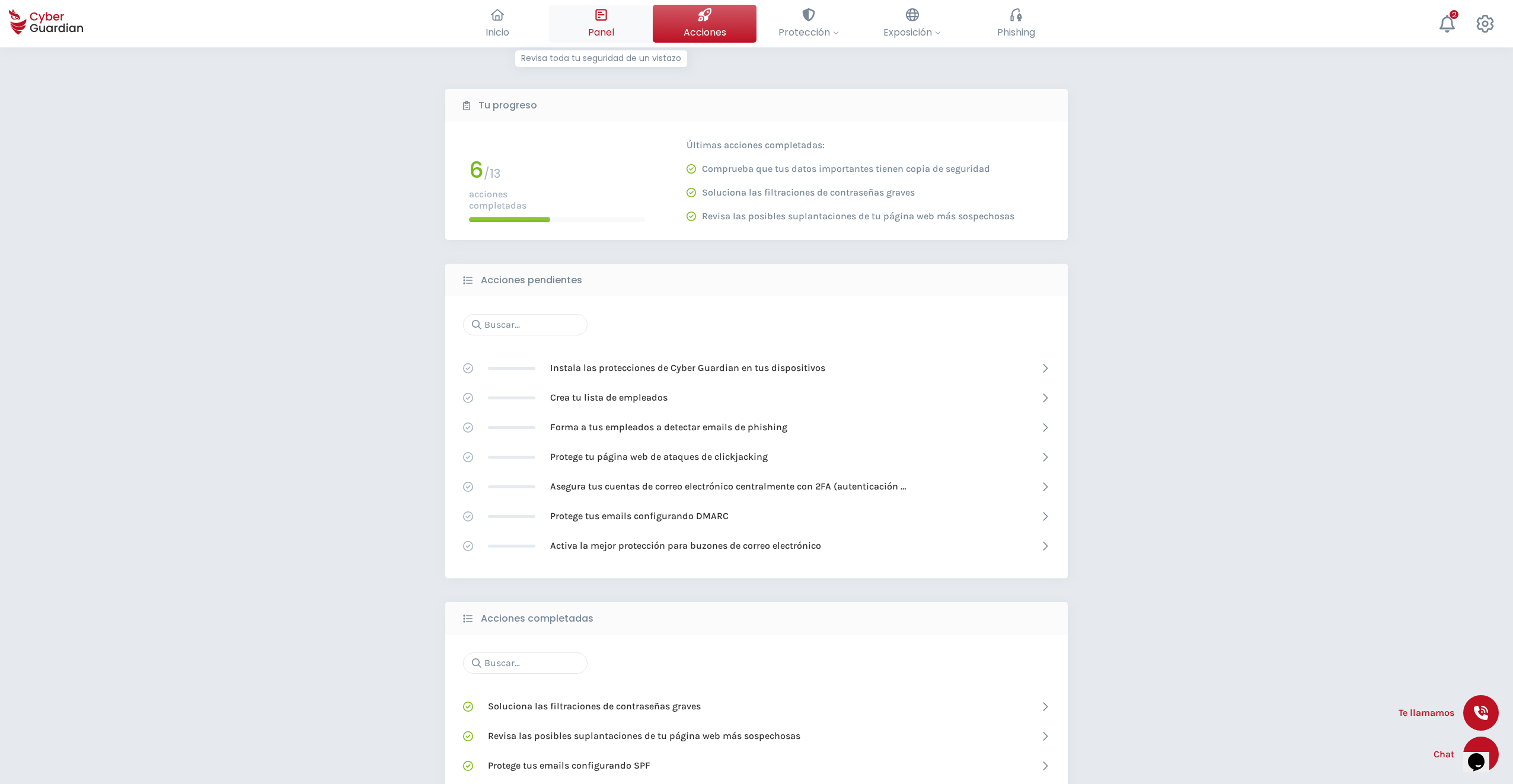
click at [603, 22] on div at bounding box center [601, 15] width 13 height 20
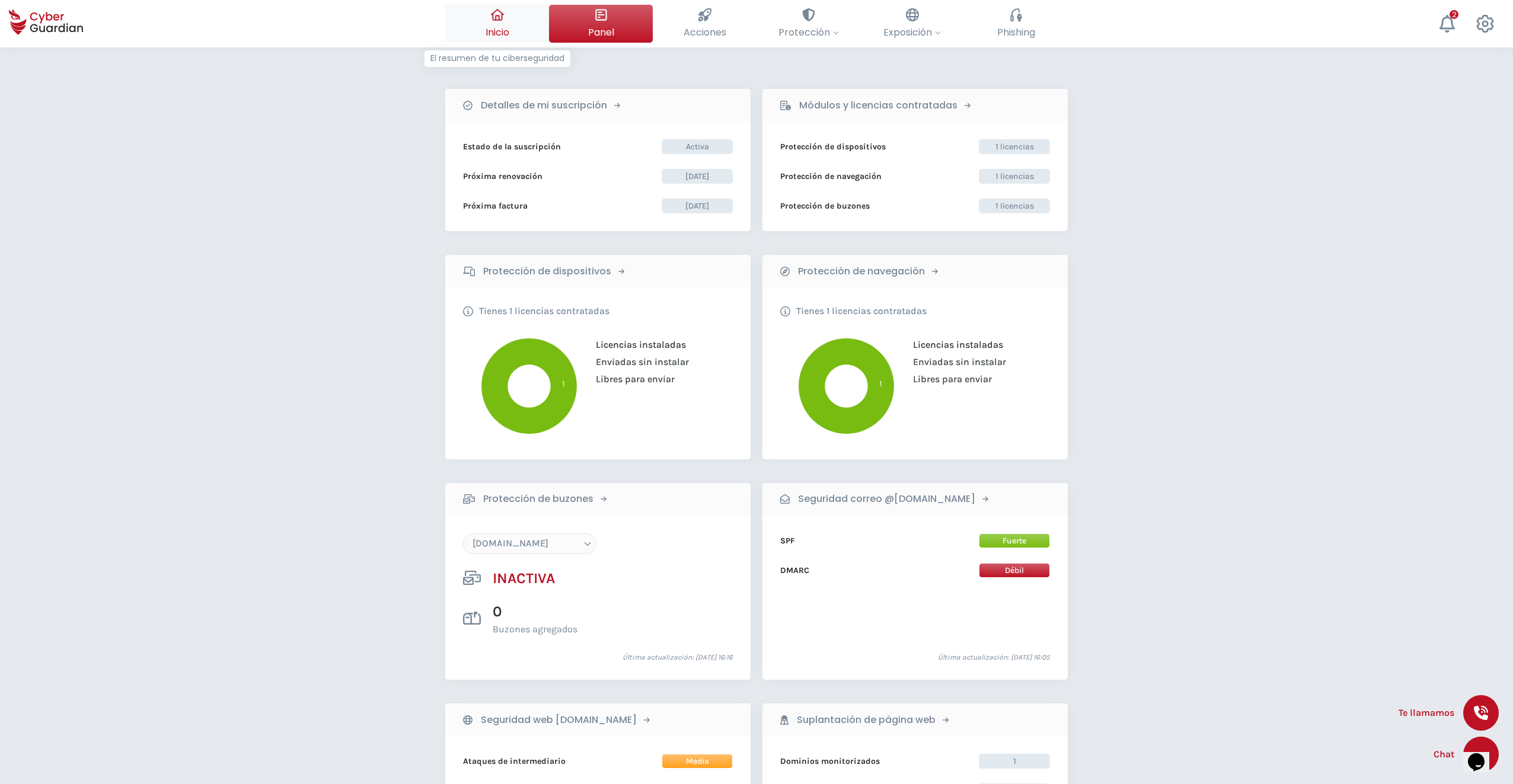
click at [497, 15] on icon at bounding box center [497, 15] width 13 height 12
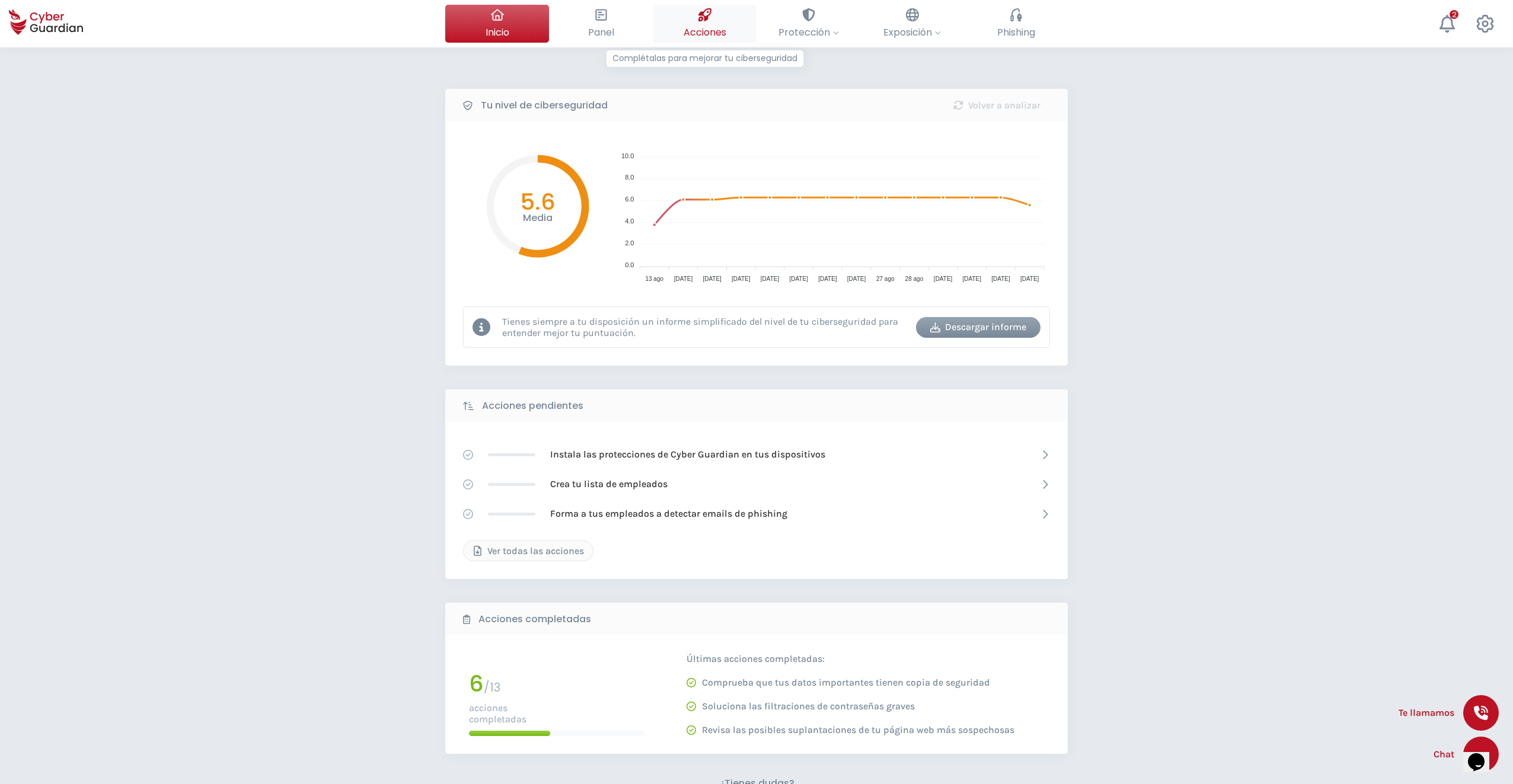
click at [707, 27] on span "Acciones" at bounding box center [705, 32] width 43 height 15
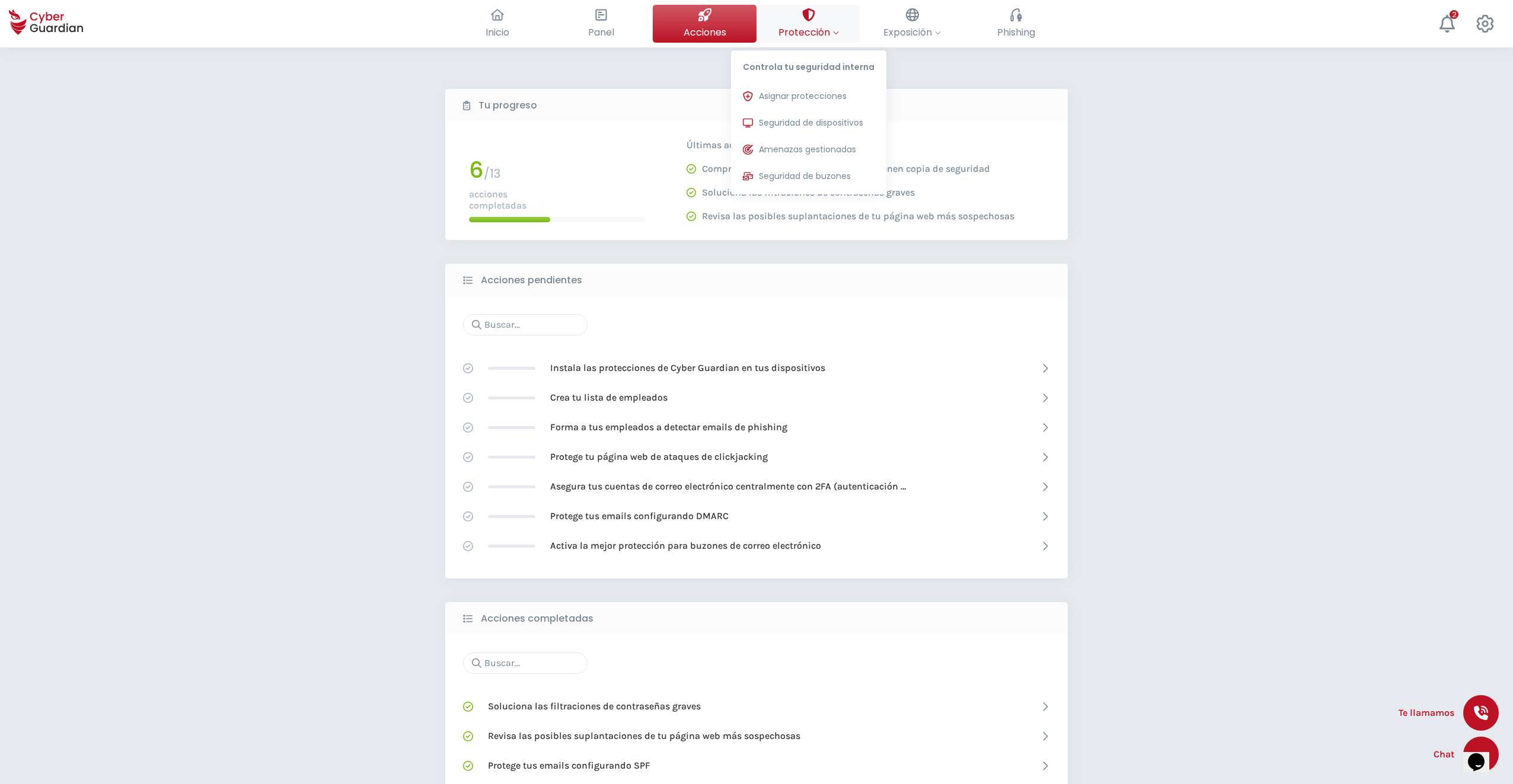
click at [801, 20] on button "Protección Controla tu seguridad interna Asignar protecciones Asigna las licenc…" at bounding box center [809, 24] width 104 height 38
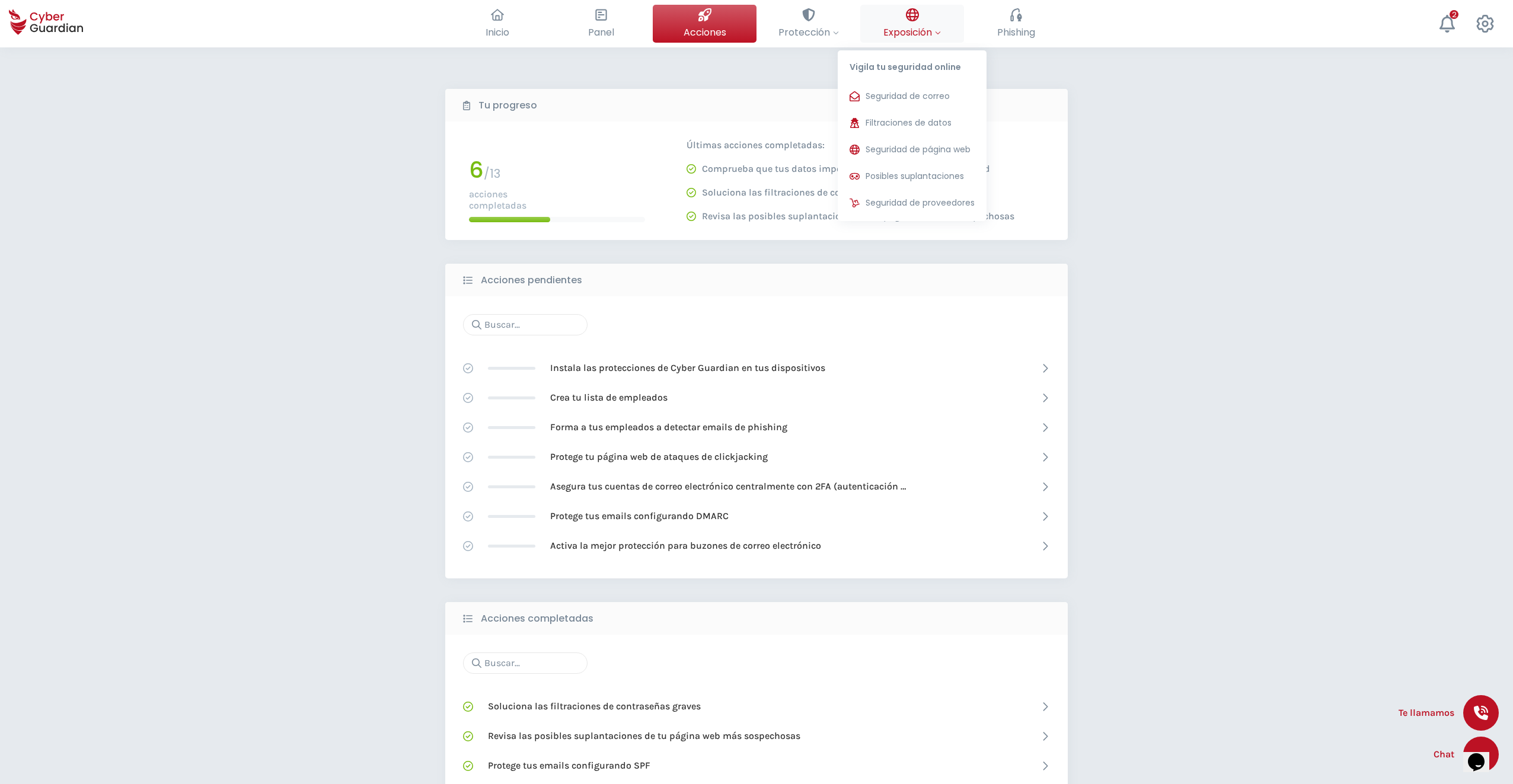
click at [891, 27] on span "Exposición" at bounding box center [911, 32] width 57 height 15
click at [909, 123] on span "Filtraciones de datos" at bounding box center [909, 123] width 86 height 13
